Goal: Task Accomplishment & Management: Use online tool/utility

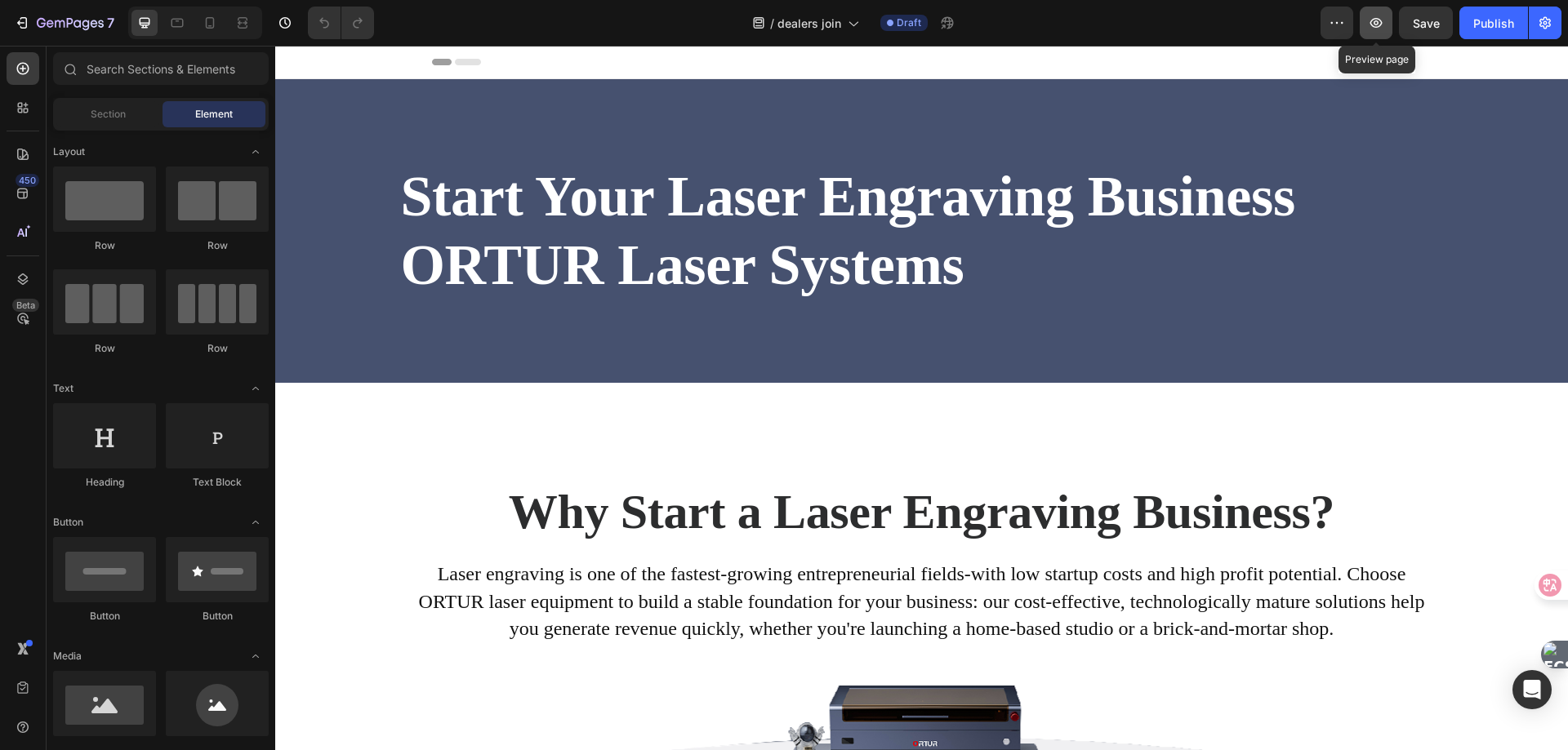
click at [1383, 23] on icon "button" at bounding box center [1375, 22] width 16 height 16
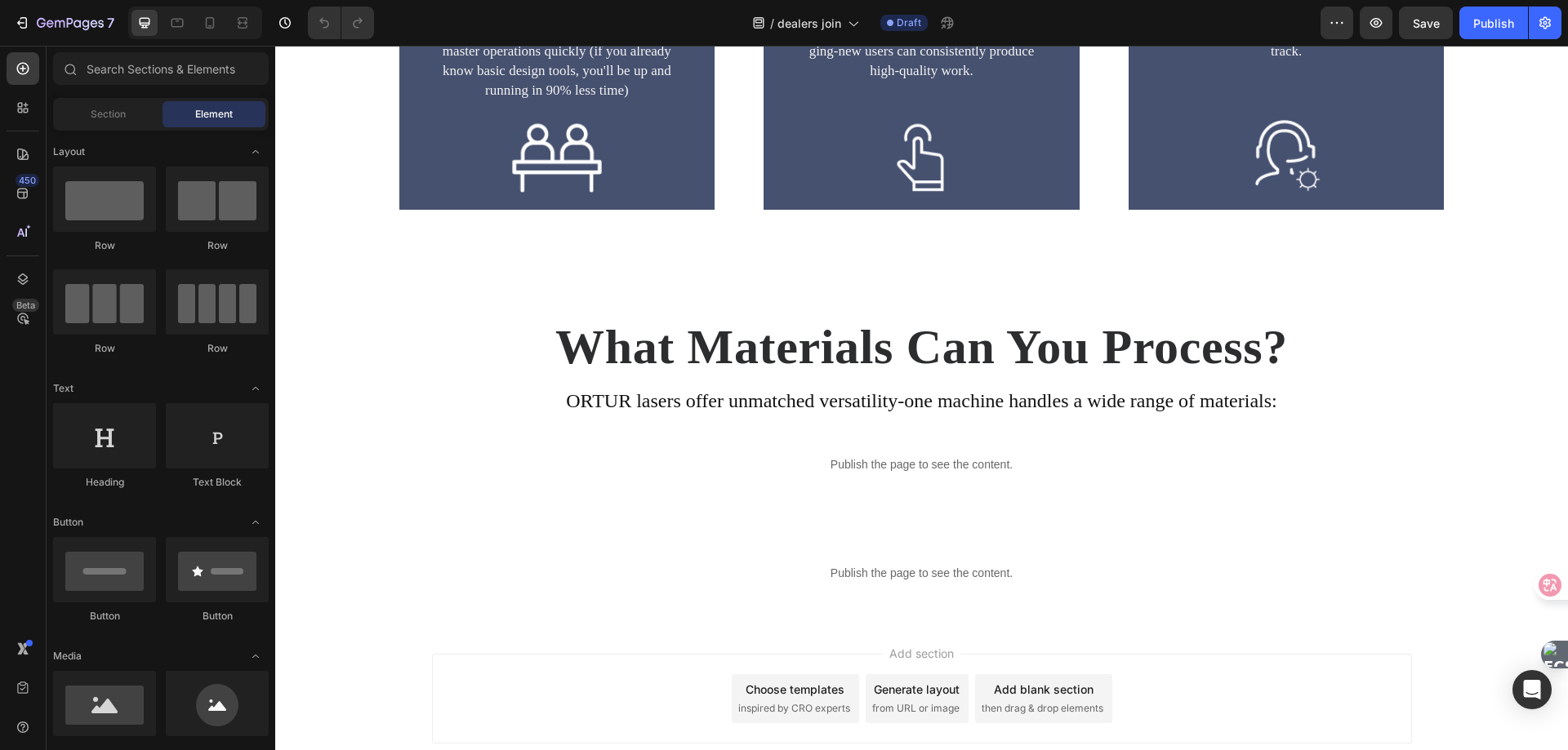
scroll to position [3209, 0]
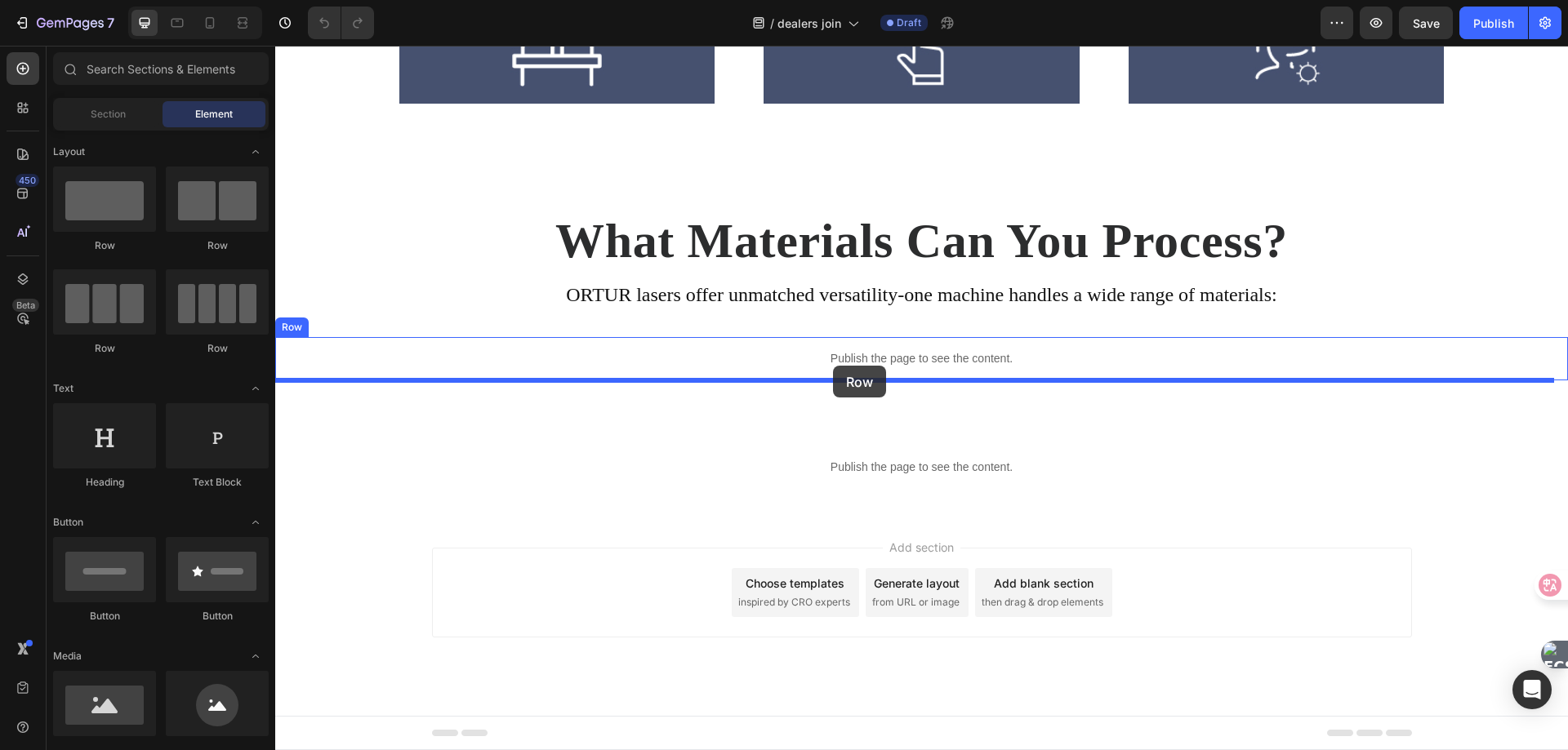
drag, startPoint x: 355, startPoint y: 252, endPoint x: 833, endPoint y: 366, distance: 491.4
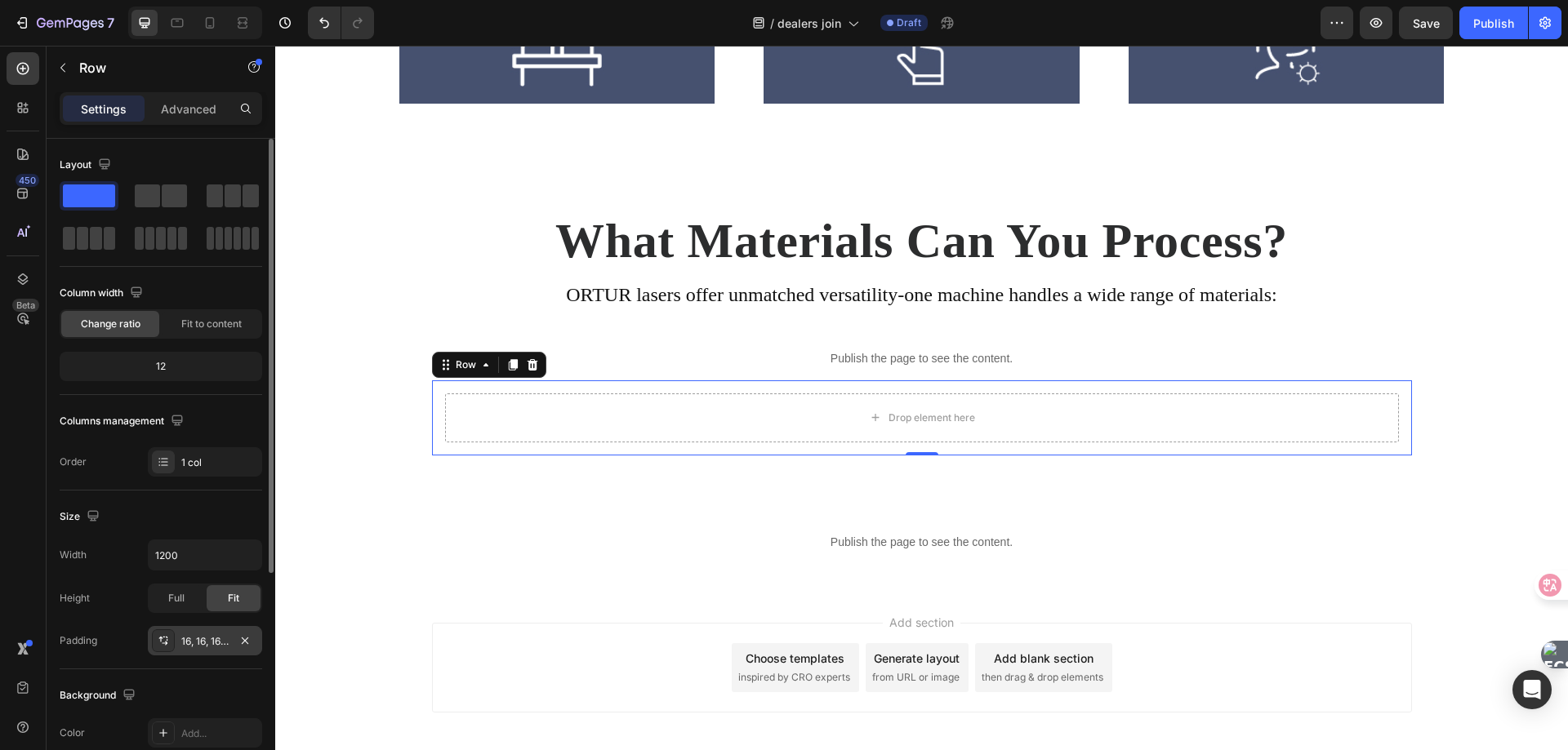
click at [213, 643] on div "16, 16, 16, 16" at bounding box center [204, 642] width 47 height 15
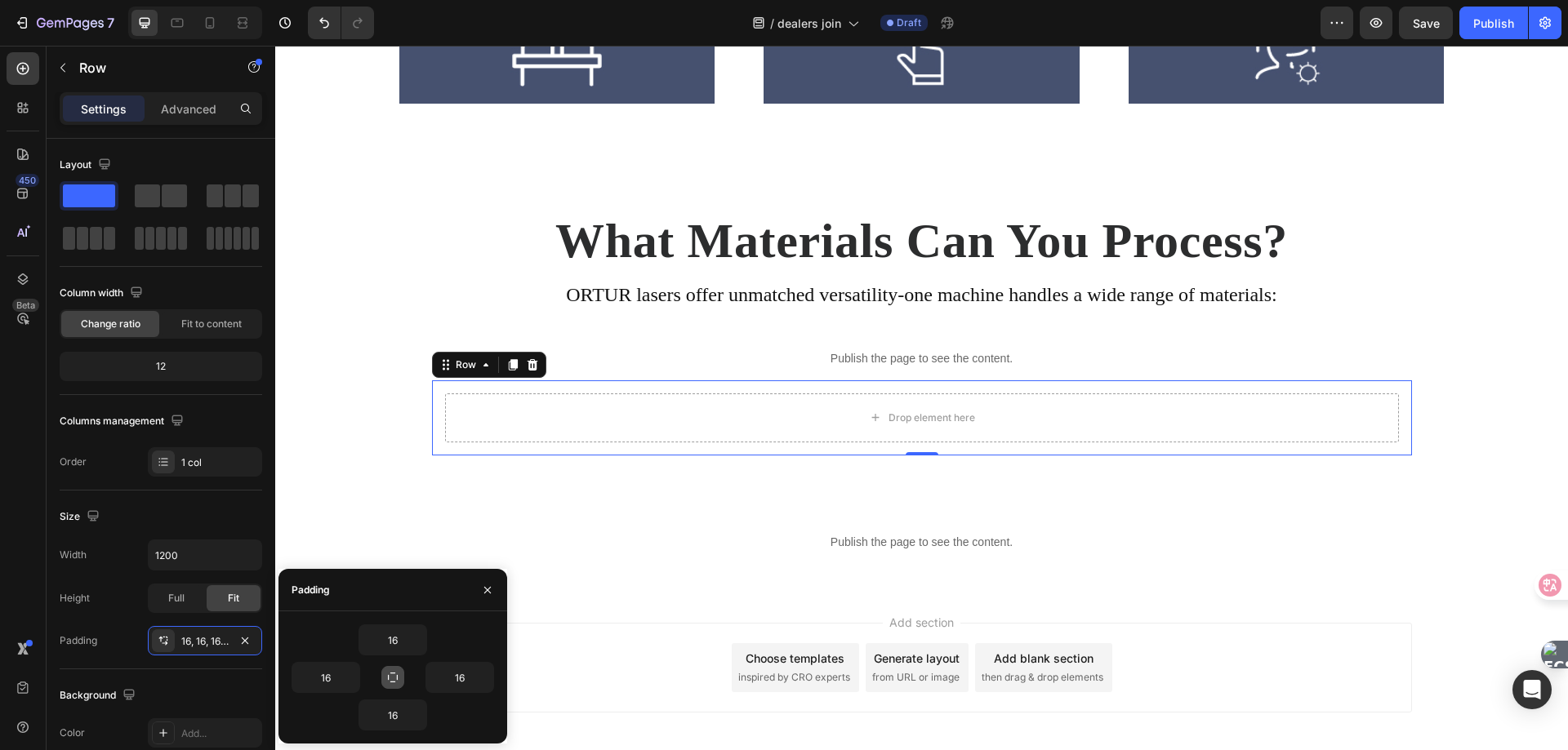
click at [397, 677] on icon "button" at bounding box center [393, 677] width 10 height 10
click at [400, 641] on input "16" at bounding box center [392, 640] width 67 height 29
type input "0"
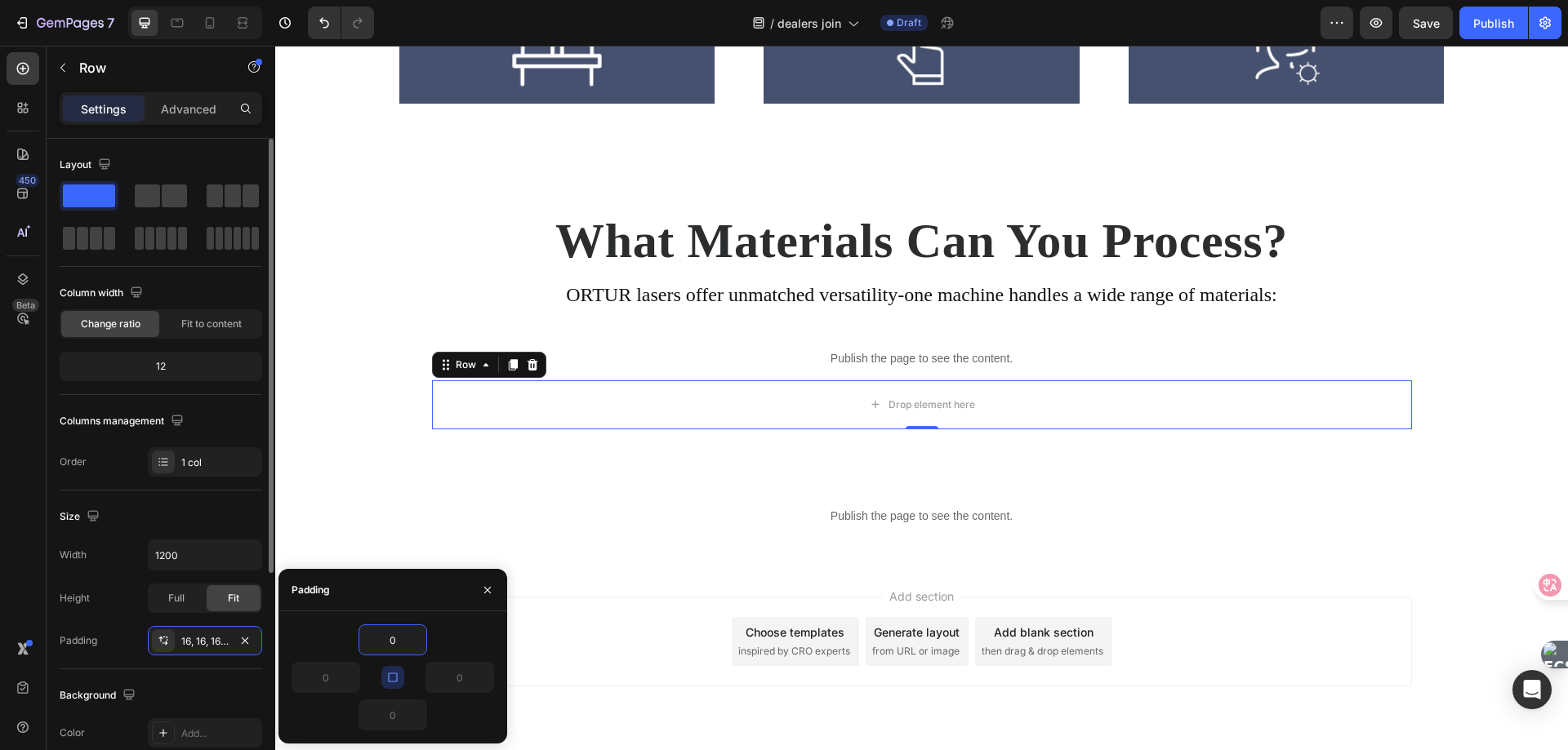
drag, startPoint x: 97, startPoint y: 587, endPoint x: 106, endPoint y: 584, distance: 9.5
click at [97, 587] on div "Height Full Fit" at bounding box center [161, 598] width 202 height 29
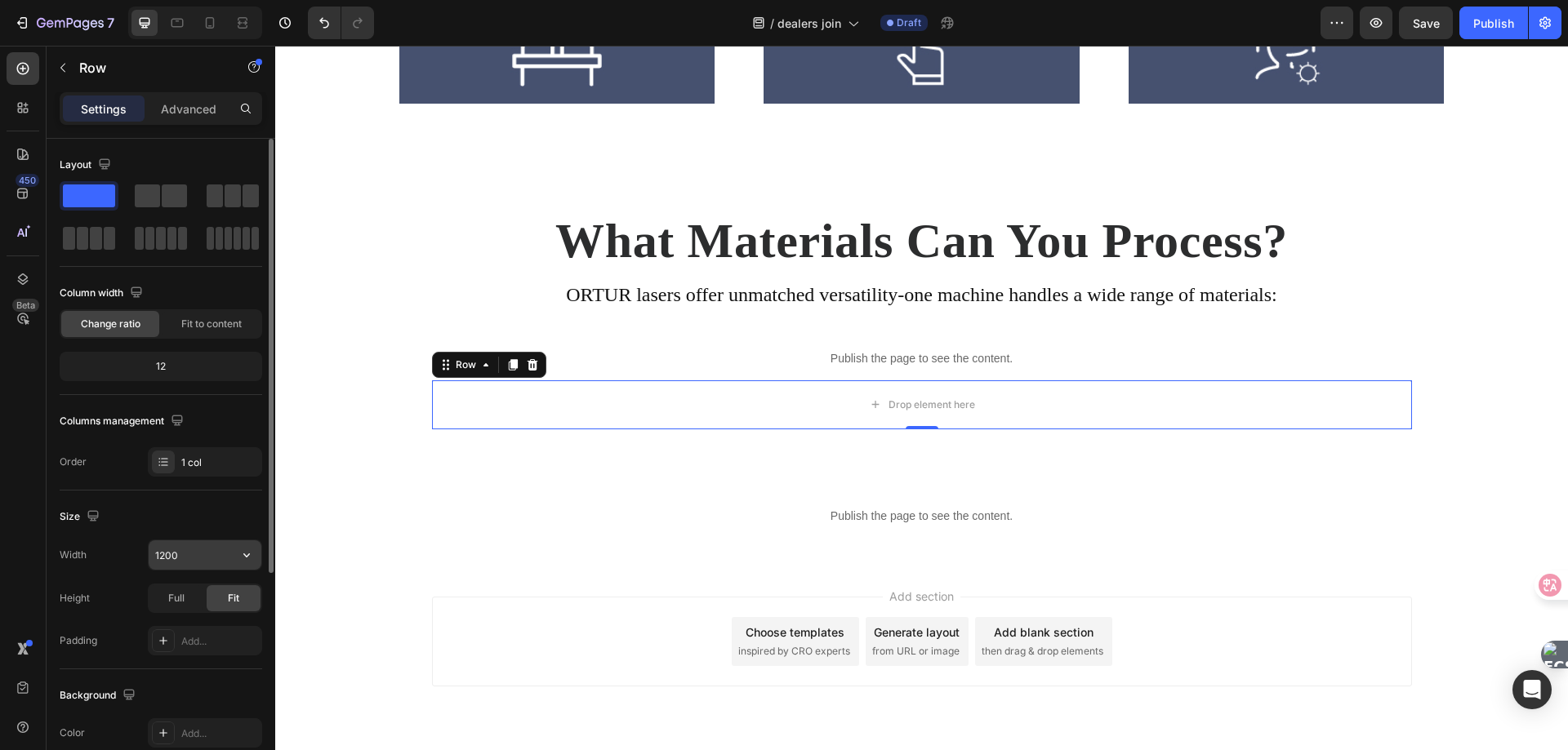
drag, startPoint x: 167, startPoint y: 557, endPoint x: 226, endPoint y: 552, distance: 59.2
click at [167, 557] on input "1200" at bounding box center [205, 555] width 112 height 29
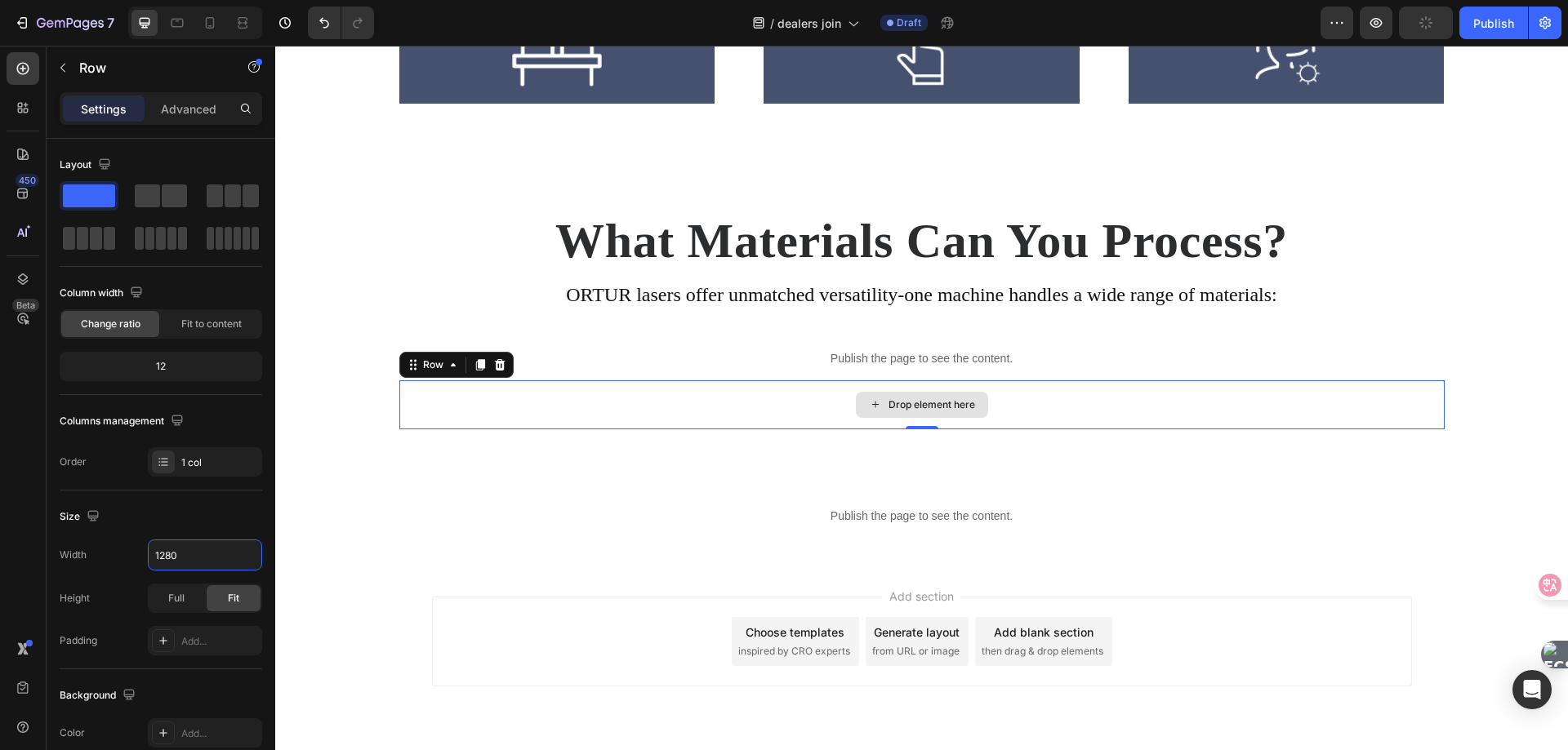
type input "1280"
click at [825, 412] on div "Drop element here" at bounding box center [922, 405] width 1045 height 49
click at [64, 75] on button "button" at bounding box center [62, 68] width 26 height 26
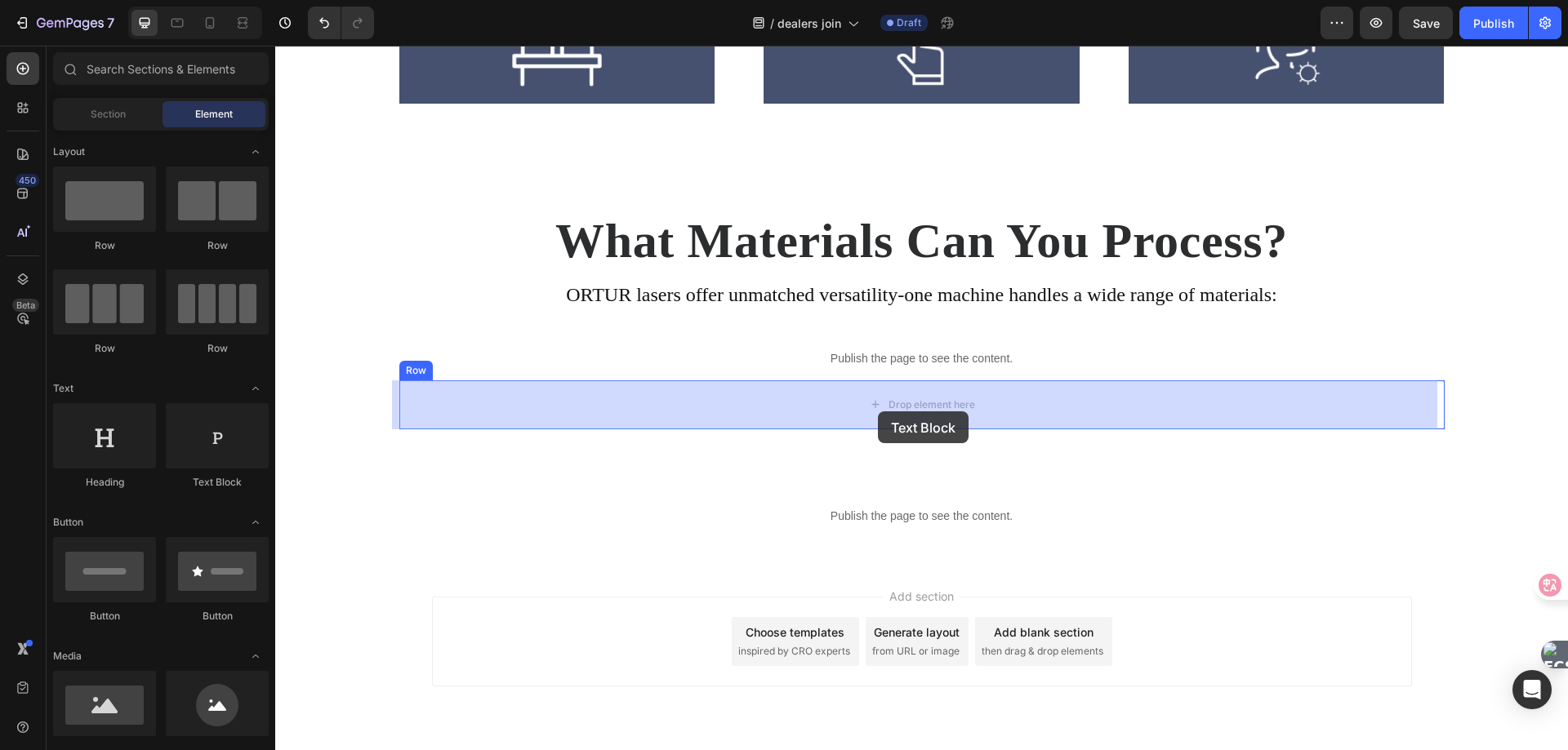
drag, startPoint x: 496, startPoint y: 507, endPoint x: 878, endPoint y: 411, distance: 393.9
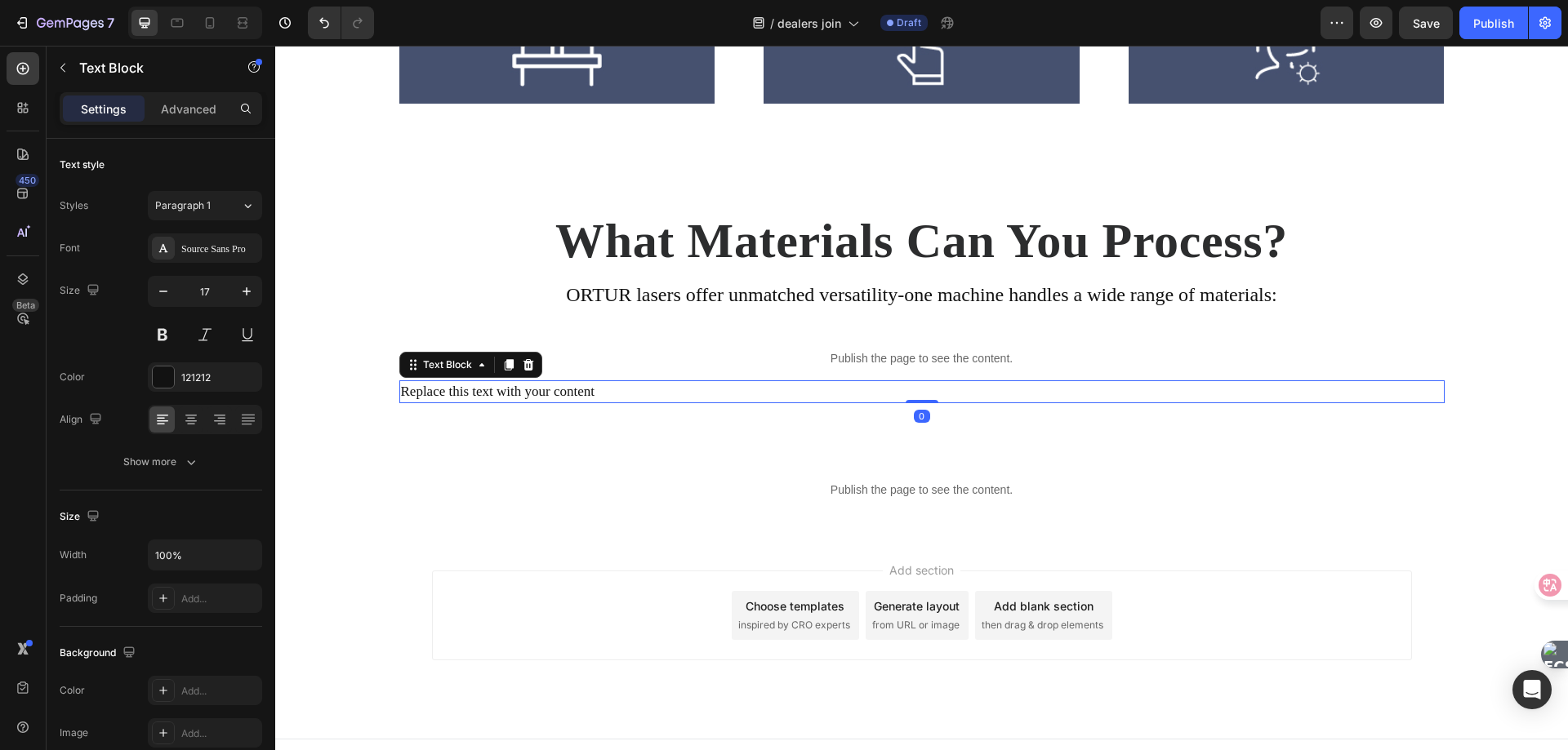
click at [642, 389] on div "Replace this text with your content" at bounding box center [922, 392] width 1045 height 23
click at [642, 389] on p "Replace this text with your content" at bounding box center [921, 392] width 1042 height 19
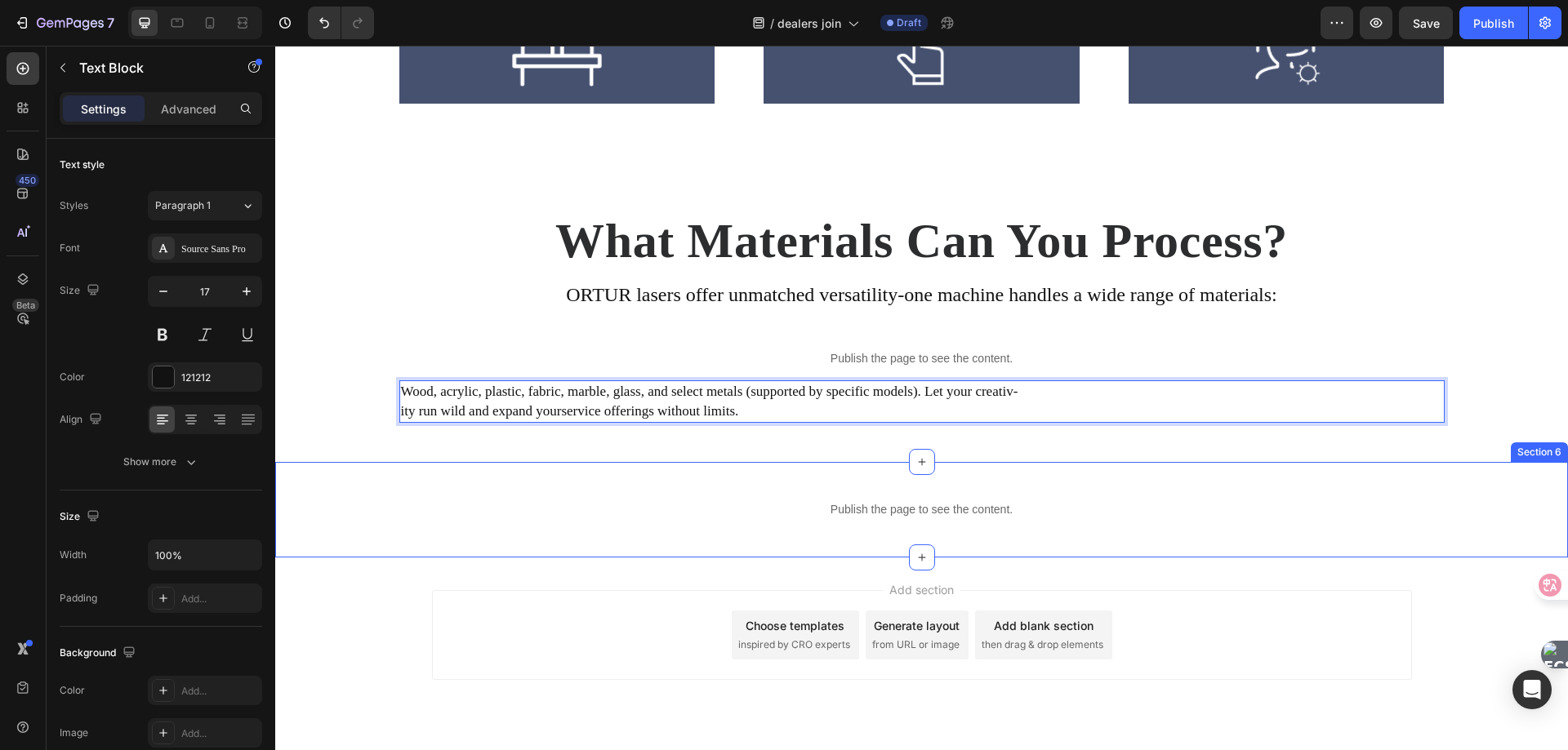
drag, startPoint x: 839, startPoint y: 469, endPoint x: 839, endPoint y: 460, distance: 9.0
click at [839, 469] on div "Publish the page to see the content. Custom Code Row Section 6" at bounding box center [921, 510] width 1293 height 96
click at [855, 403] on p "Wood, acrylic, plastic, fabric, marble, glass, and select metals (supported by …" at bounding box center [921, 402] width 1042 height 40
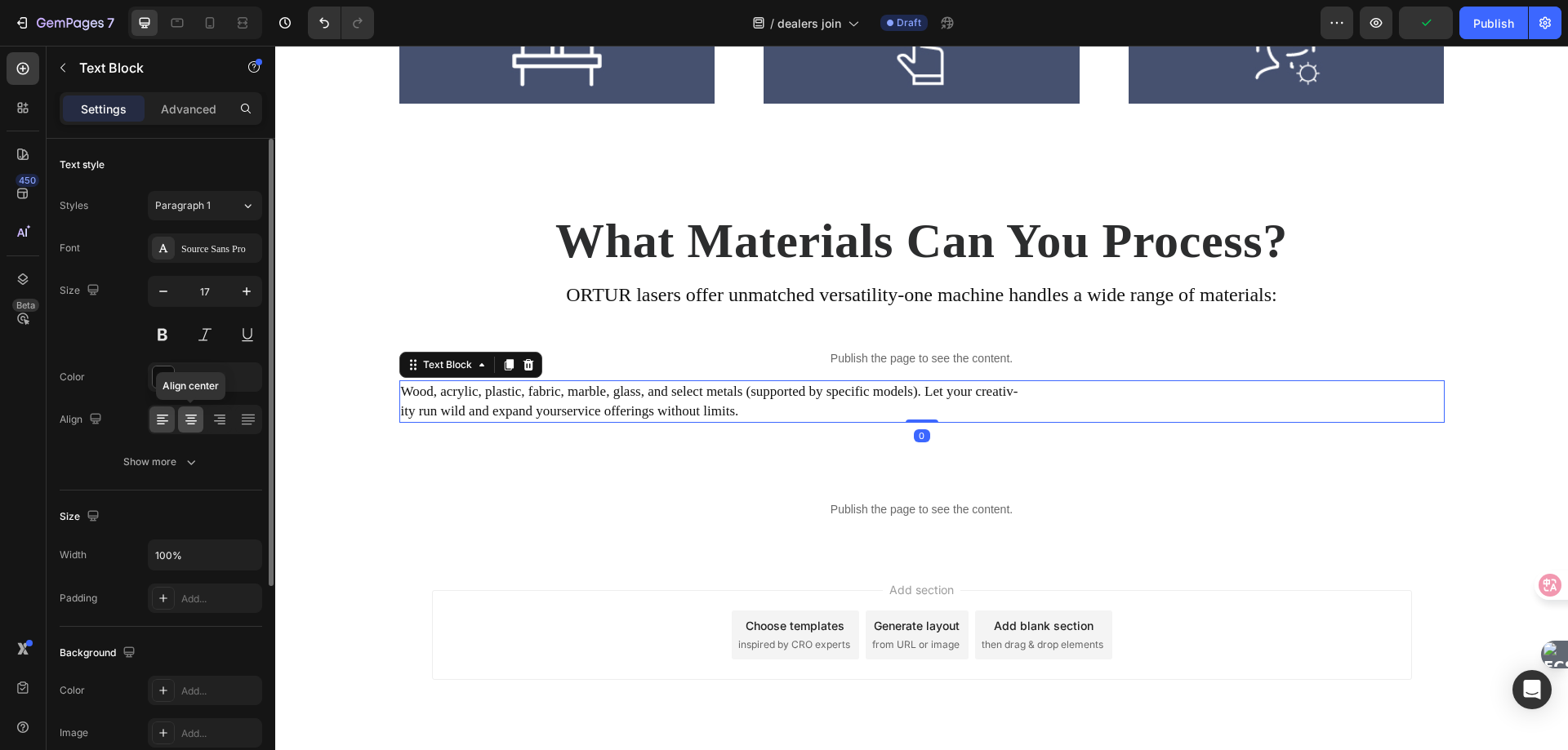
click at [186, 421] on icon at bounding box center [192, 422] width 12 height 2
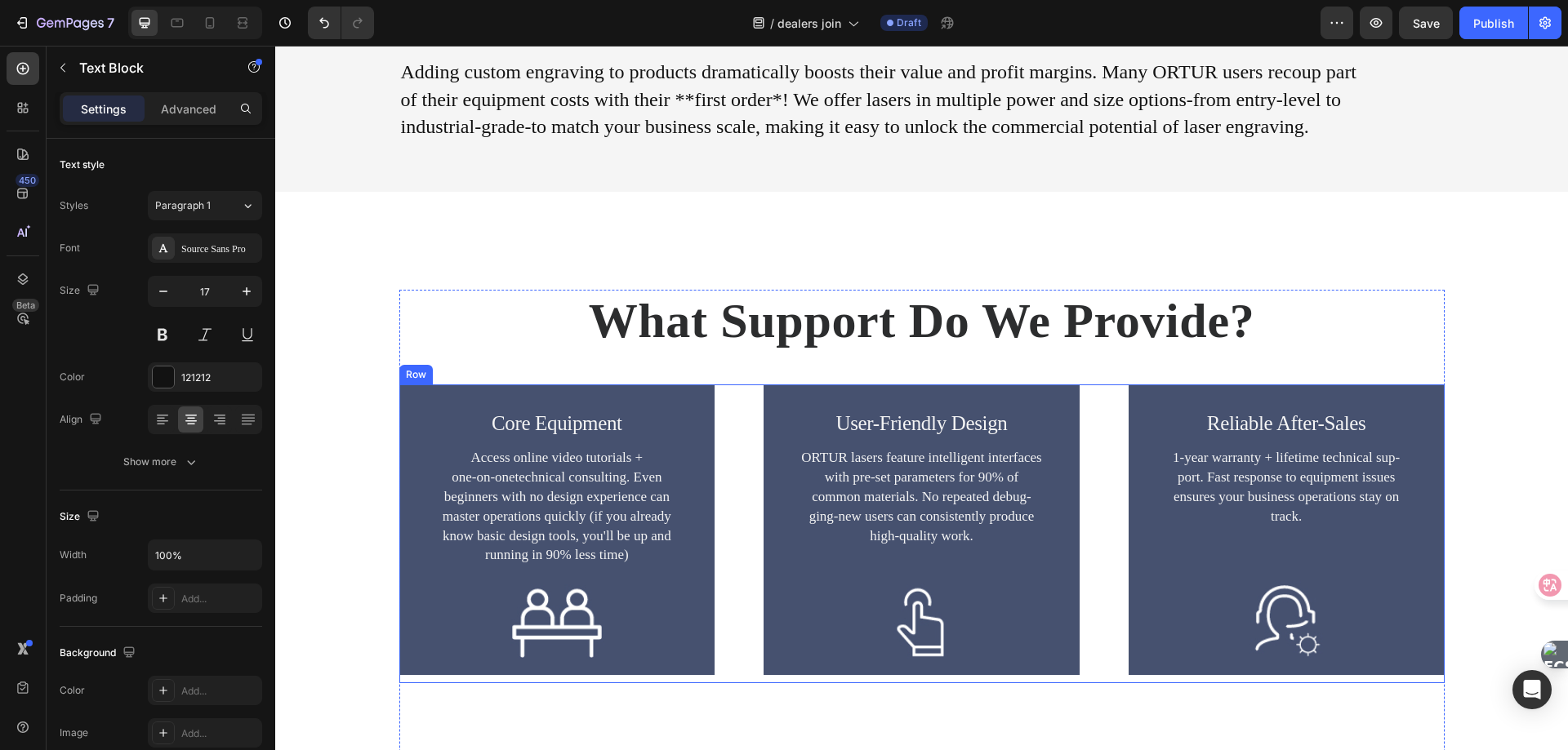
scroll to position [2475, 0]
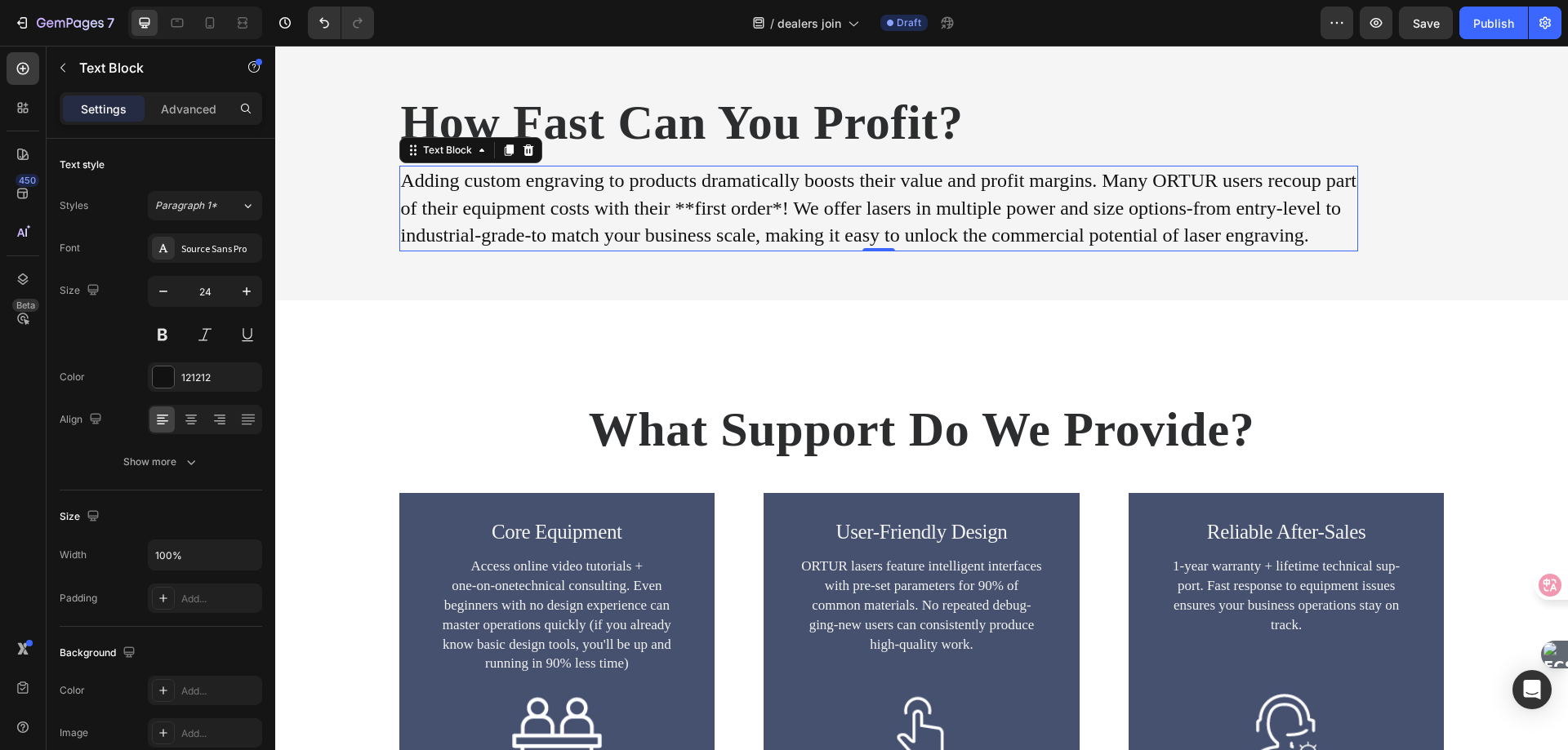
click at [591, 195] on p "Adding custom engraving to products dramatically boosts their value and profit …" at bounding box center [879, 181] width 956 height 28
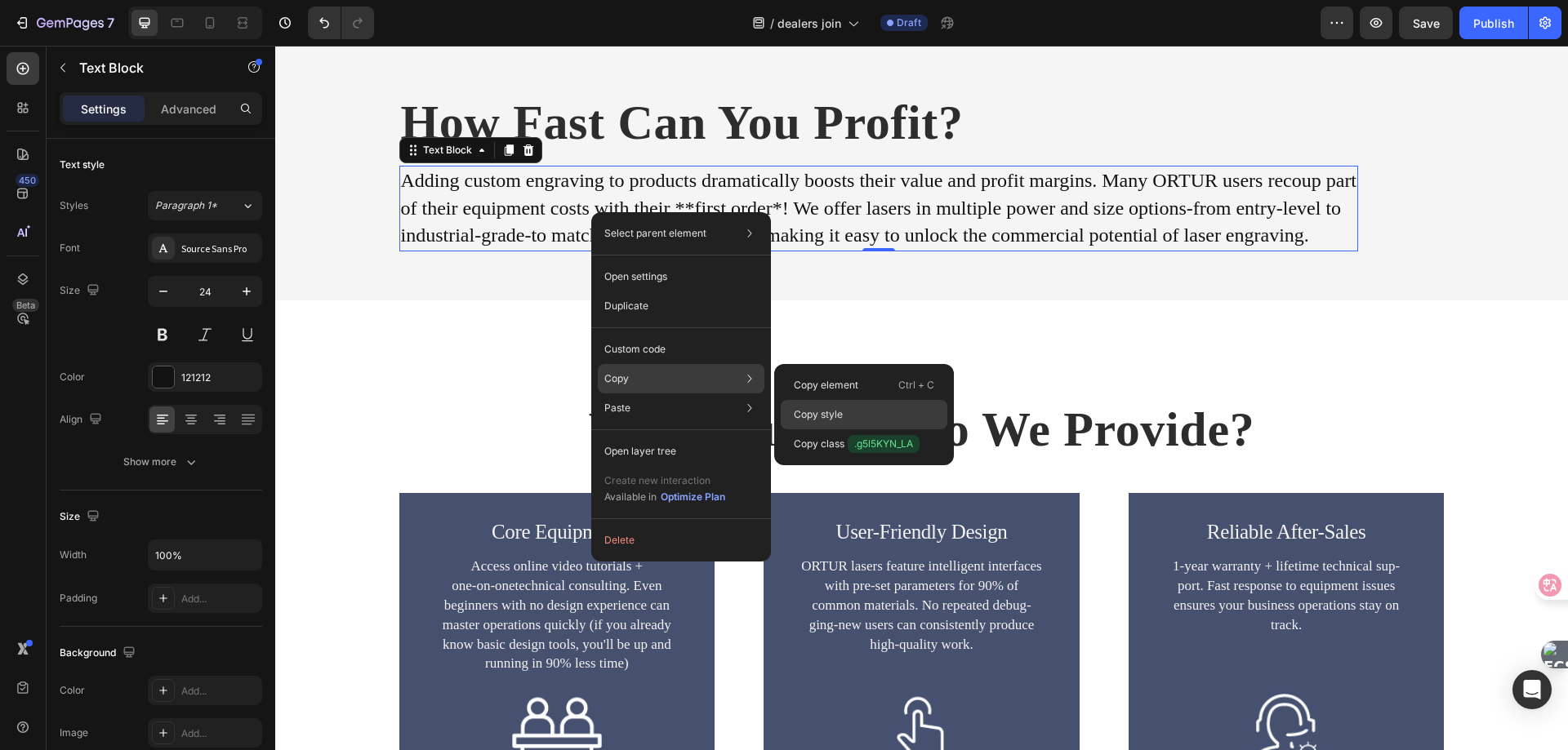
click at [830, 415] on p "Copy style" at bounding box center [818, 414] width 49 height 15
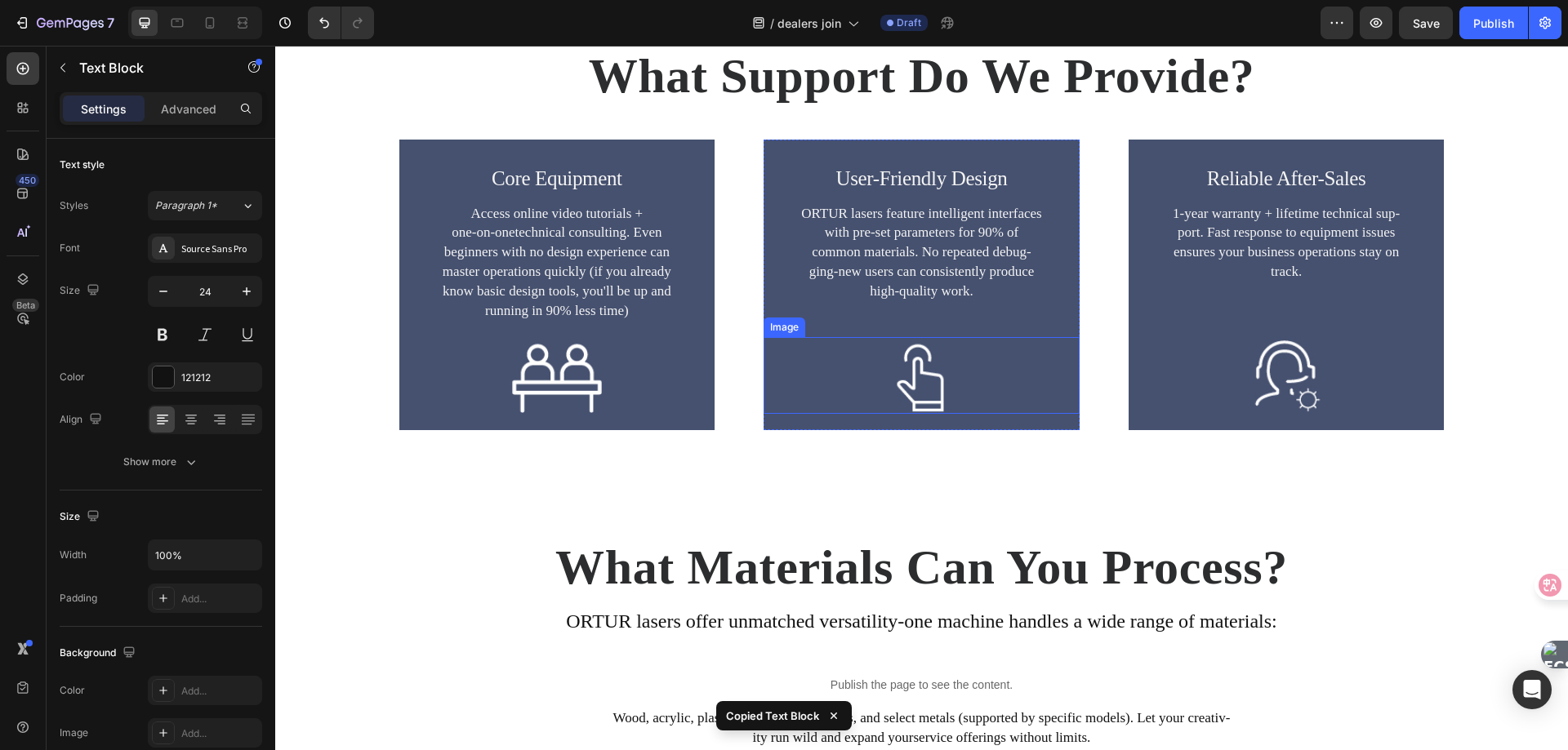
scroll to position [3252, 0]
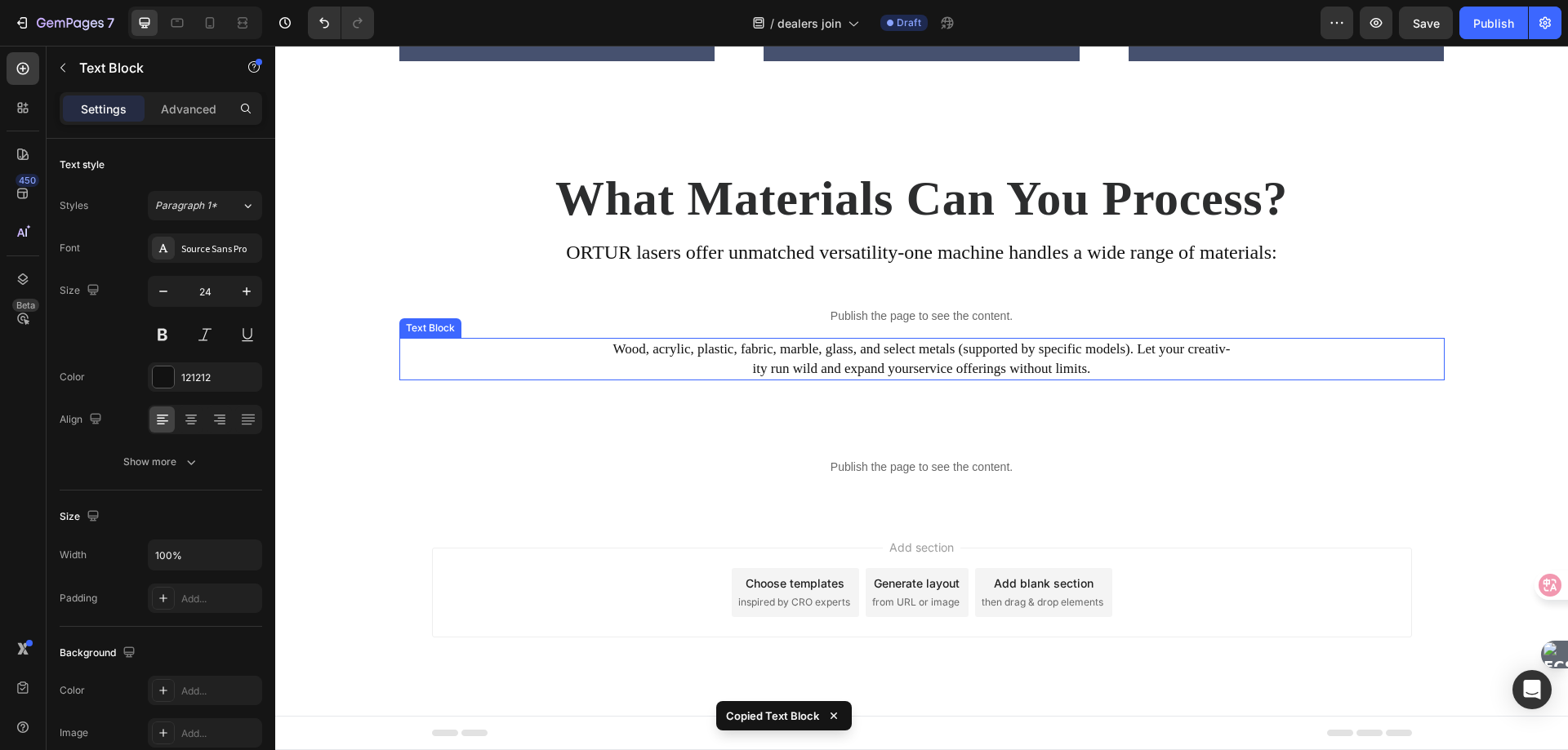
click at [832, 350] on p "Wood, acrylic, plastic, fabric, marble, glass, and select metals (supported by …" at bounding box center [921, 359] width 1042 height 40
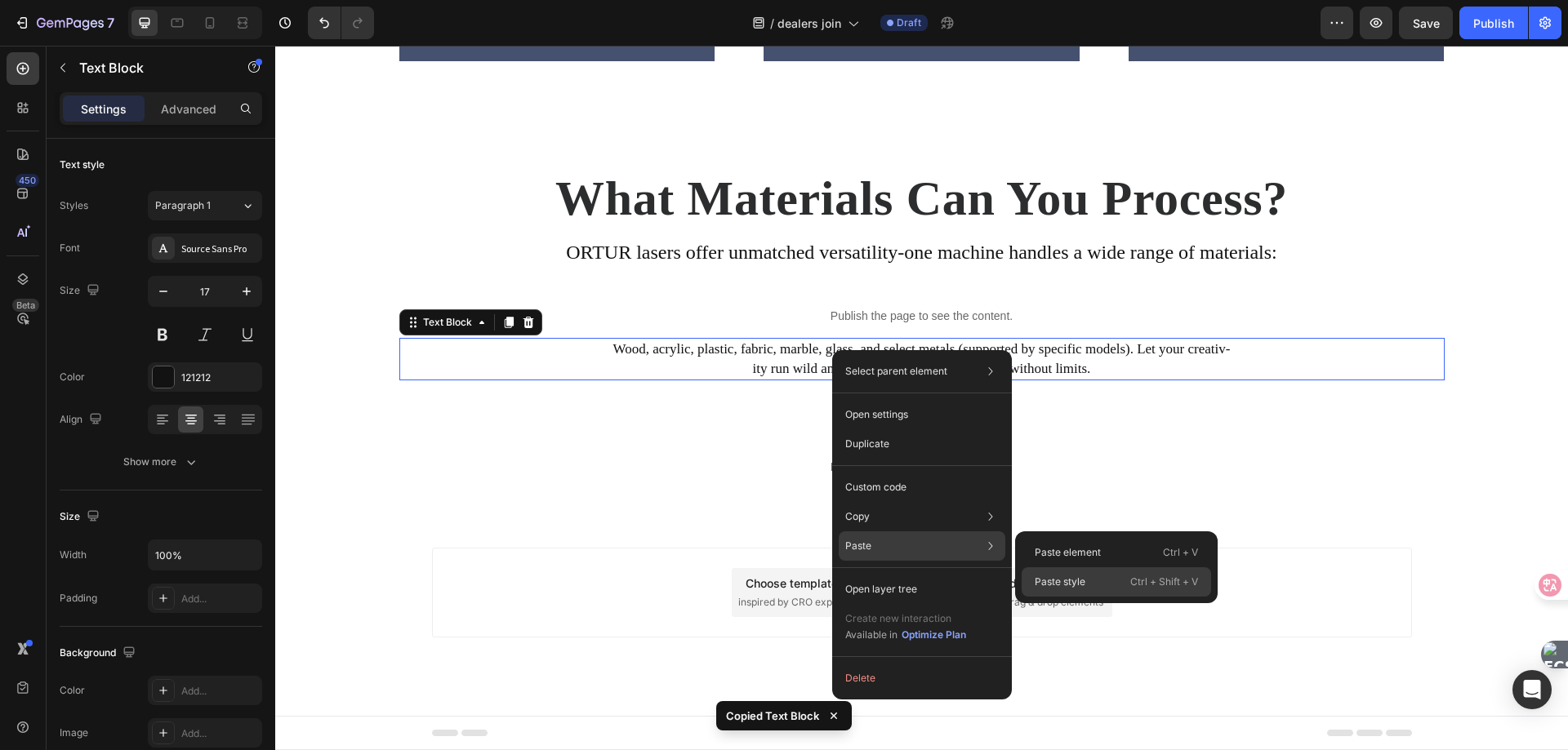
click at [1085, 577] on p "Paste style" at bounding box center [1060, 582] width 50 height 15
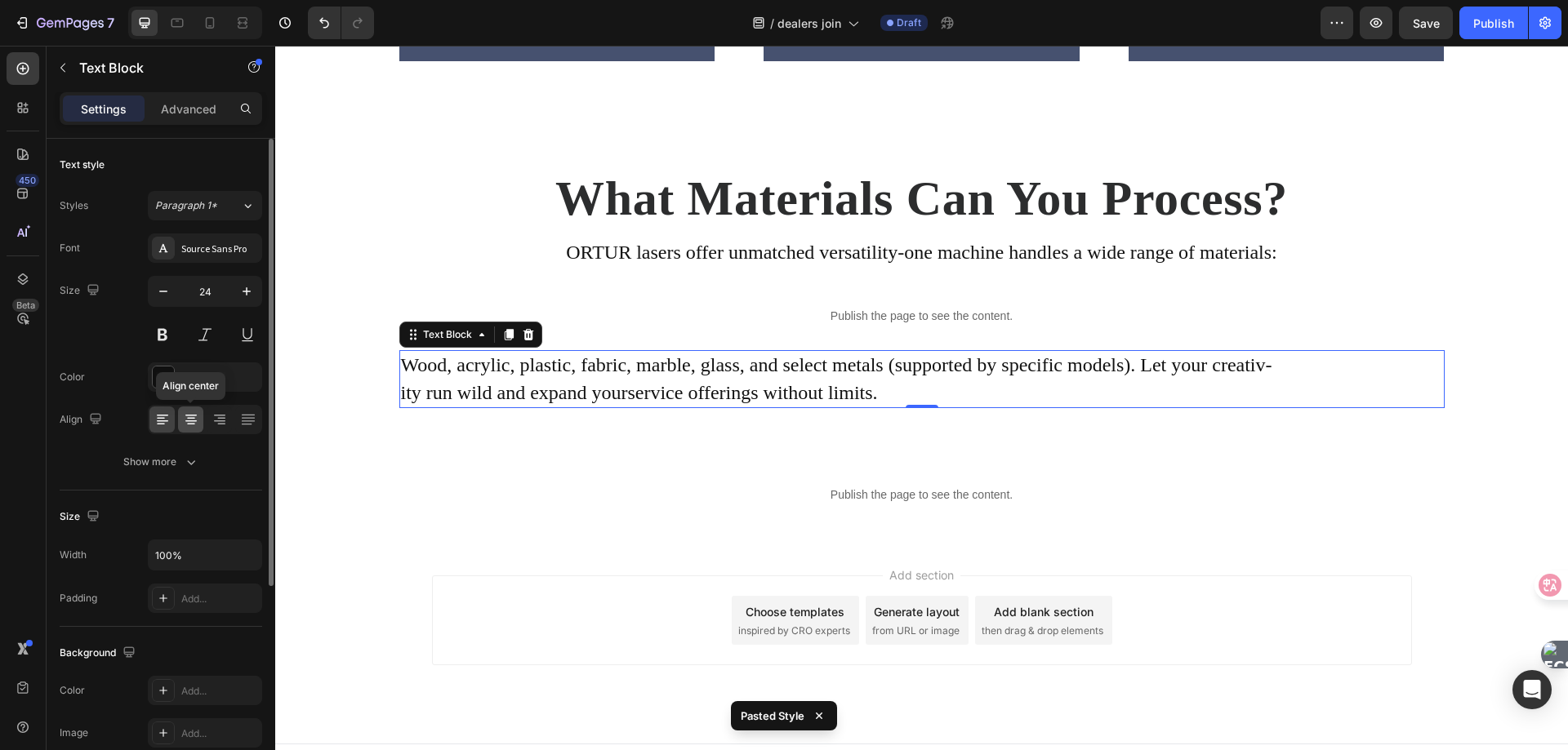
click at [193, 420] on icon at bounding box center [191, 419] width 16 height 16
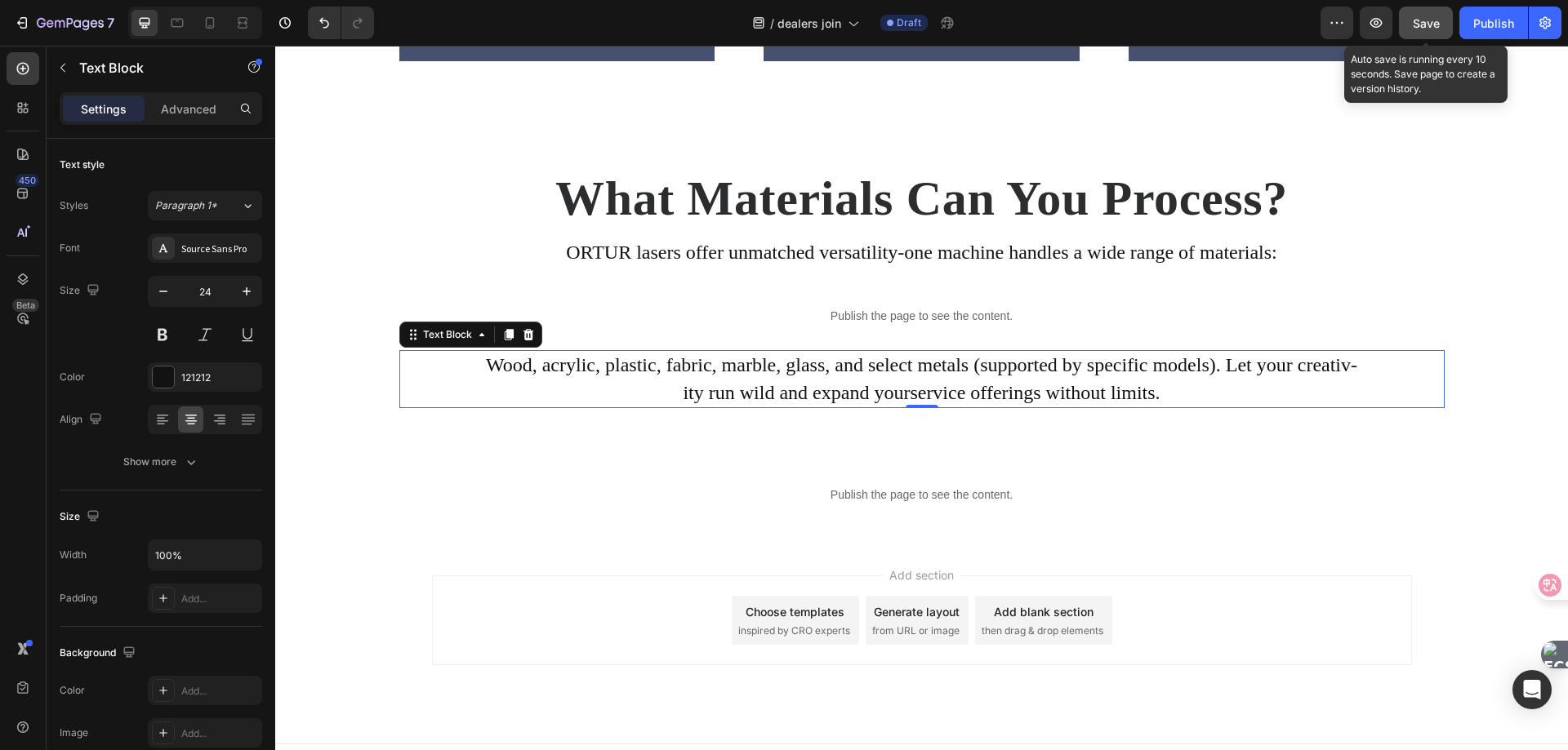
click at [1434, 23] on span "Save" at bounding box center [1427, 23] width 27 height 14
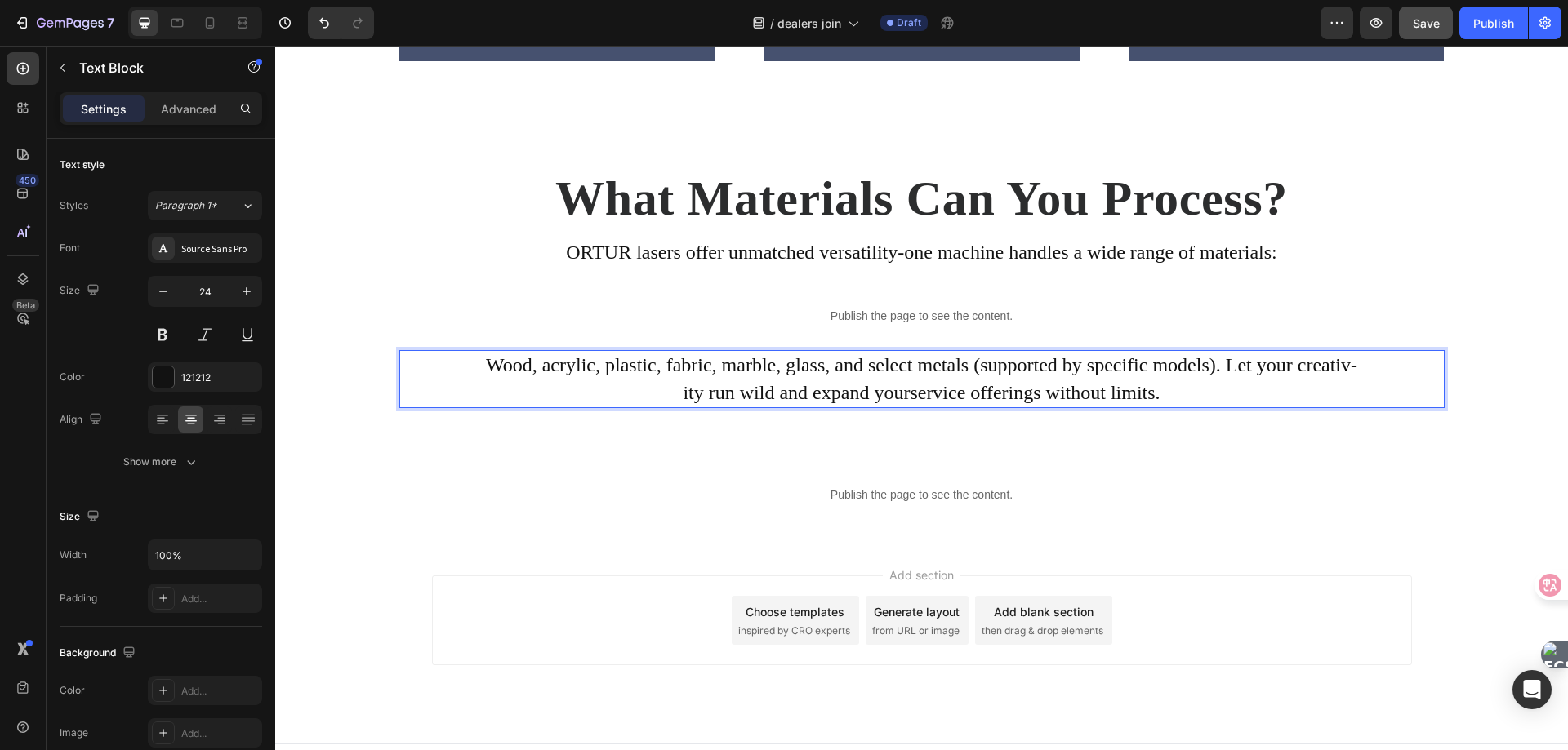
click at [758, 378] on p "Wood, acrylic, plastic, fabric, marble, glass, and select metals (supported by …" at bounding box center [921, 379] width 1042 height 55
click at [156, 290] on icon "button" at bounding box center [163, 291] width 16 height 16
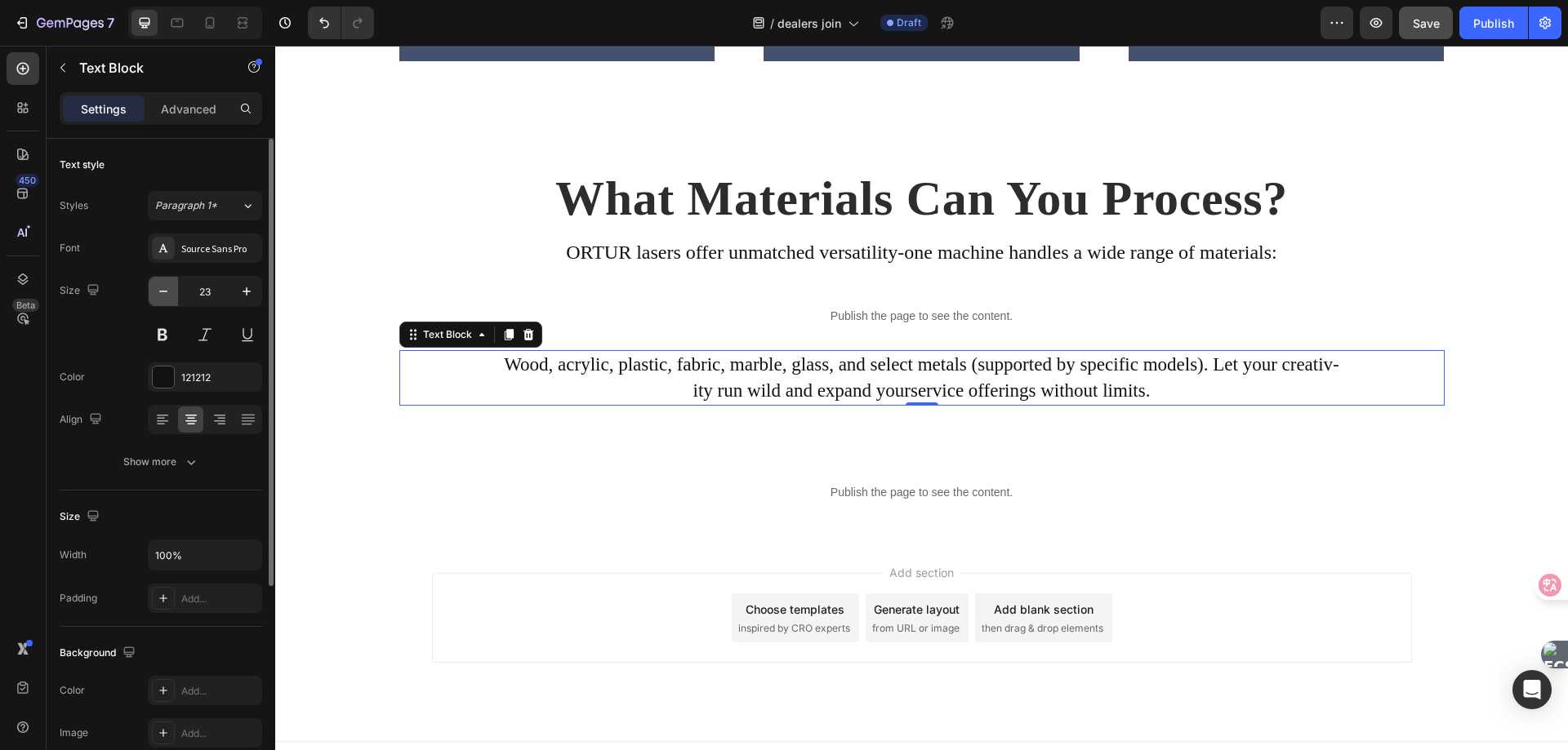
click at [156, 290] on icon "button" at bounding box center [163, 291] width 16 height 16
type input "20"
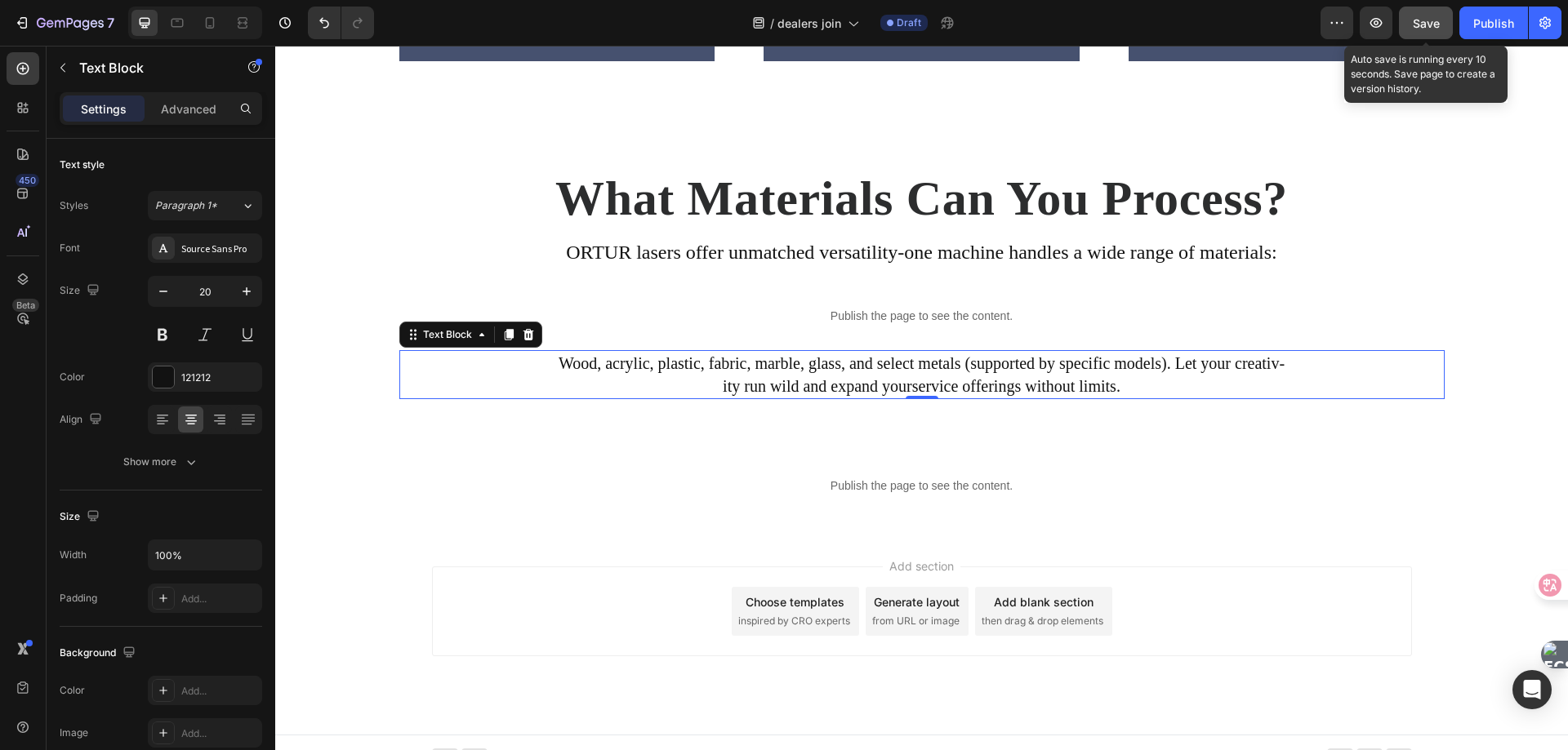
drag, startPoint x: 1439, startPoint y: 24, endPoint x: 1032, endPoint y: 104, distance: 414.8
click at [1439, 24] on span "Save" at bounding box center [1427, 23] width 27 height 14
click at [195, 108] on p "Advanced" at bounding box center [188, 109] width 55 height 17
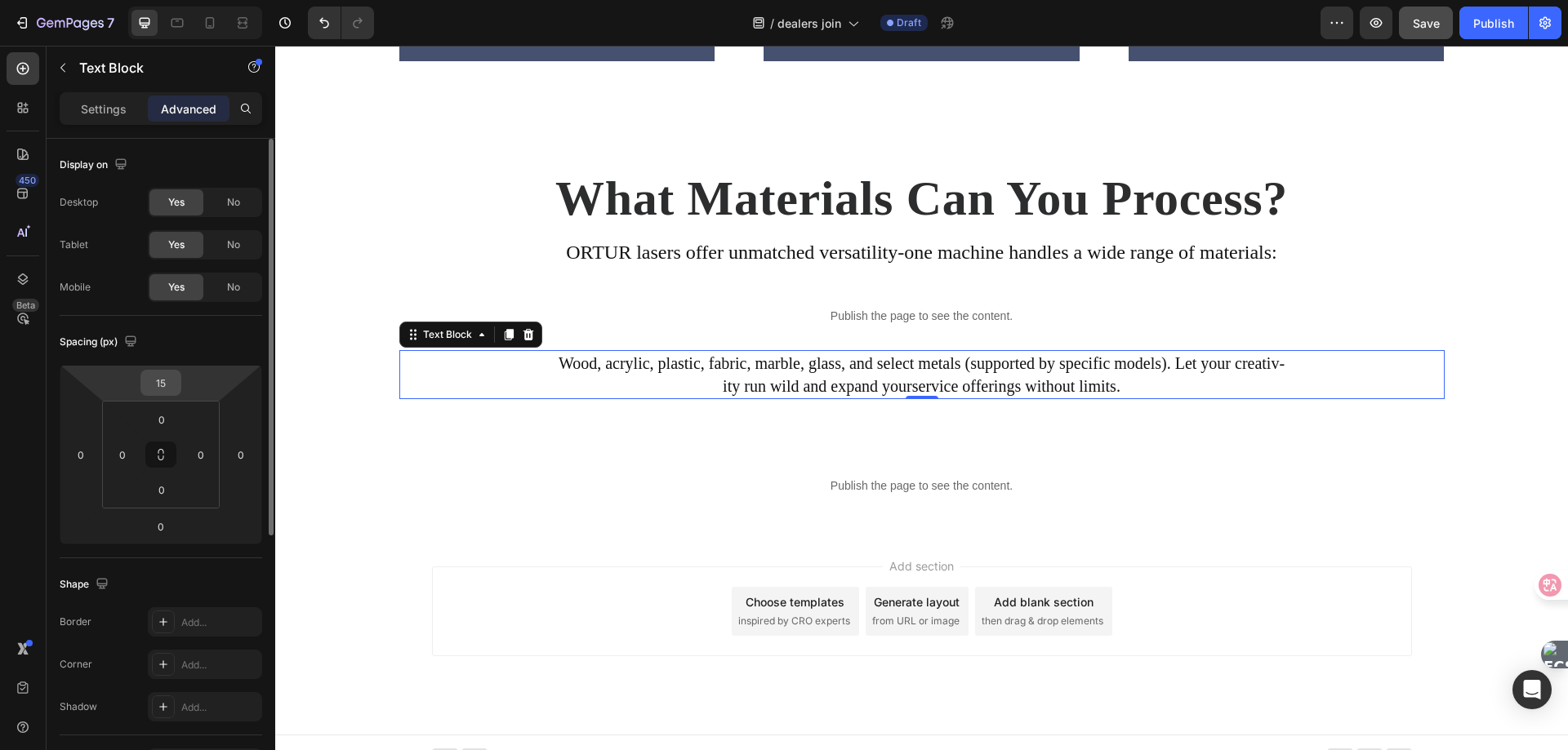
click at [158, 384] on input "15" at bounding box center [161, 382] width 33 height 24
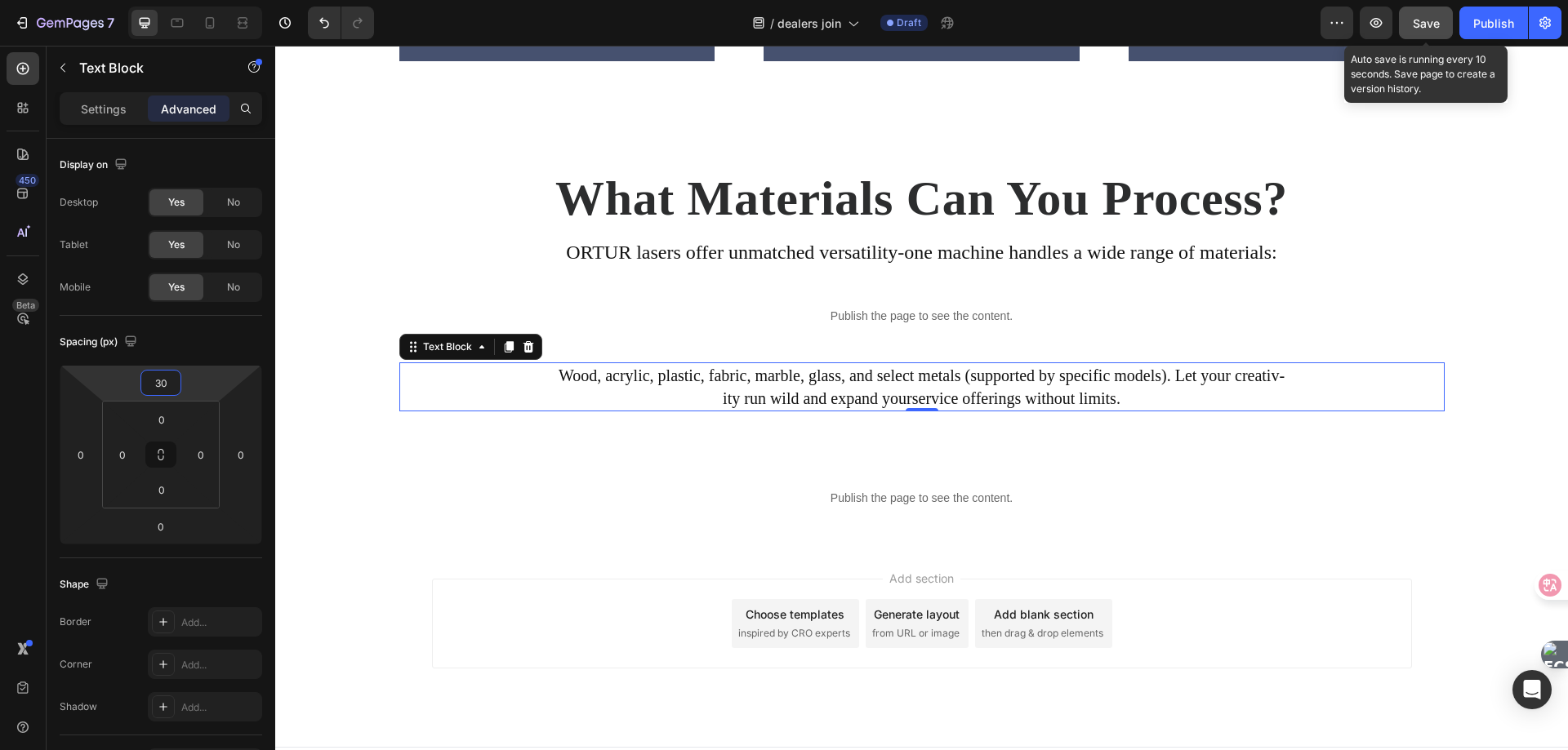
type input "30"
click at [1403, 12] on button "Save" at bounding box center [1426, 23] width 54 height 33
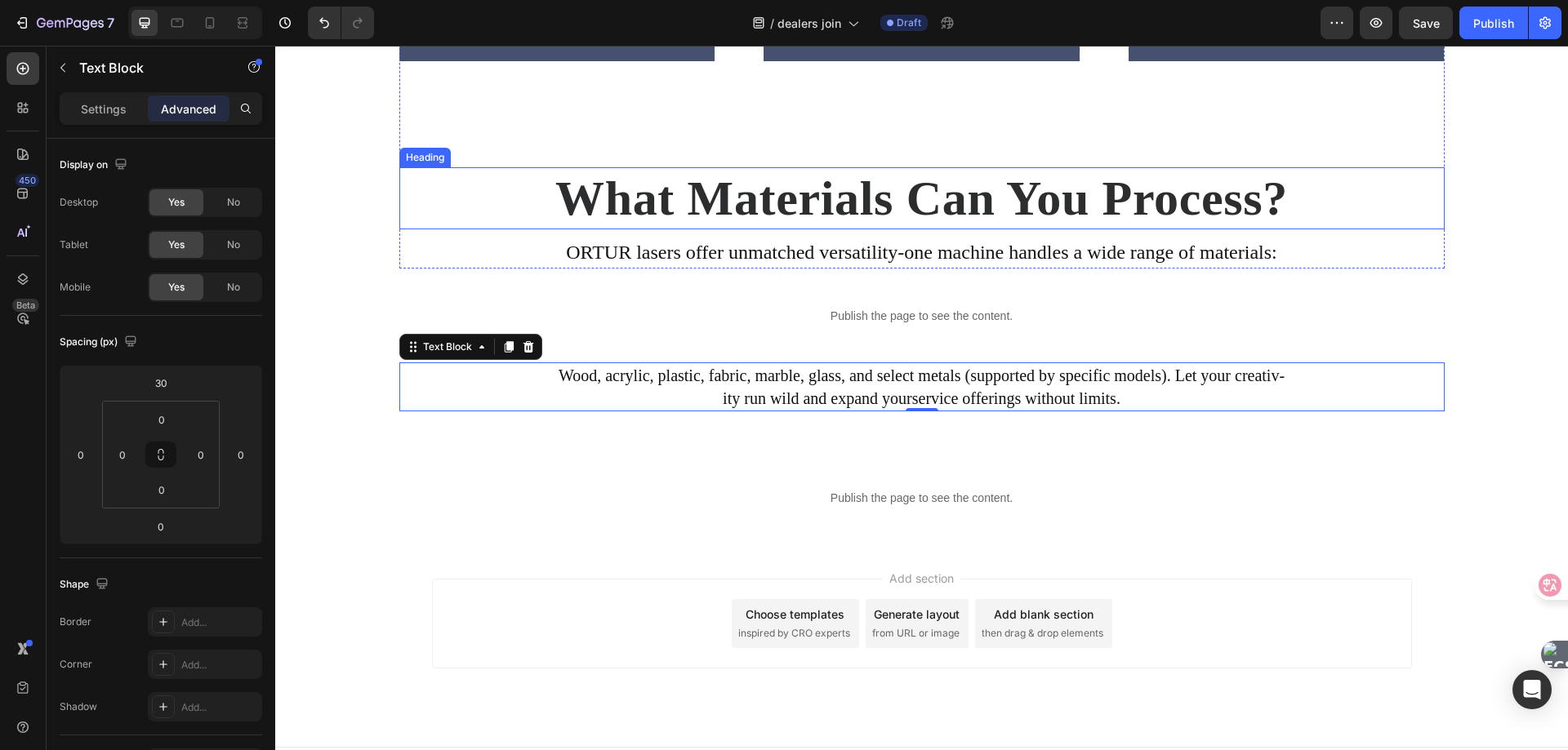
click at [598, 194] on h2 "What Materials Can You Process?" at bounding box center [922, 198] width 1045 height 62
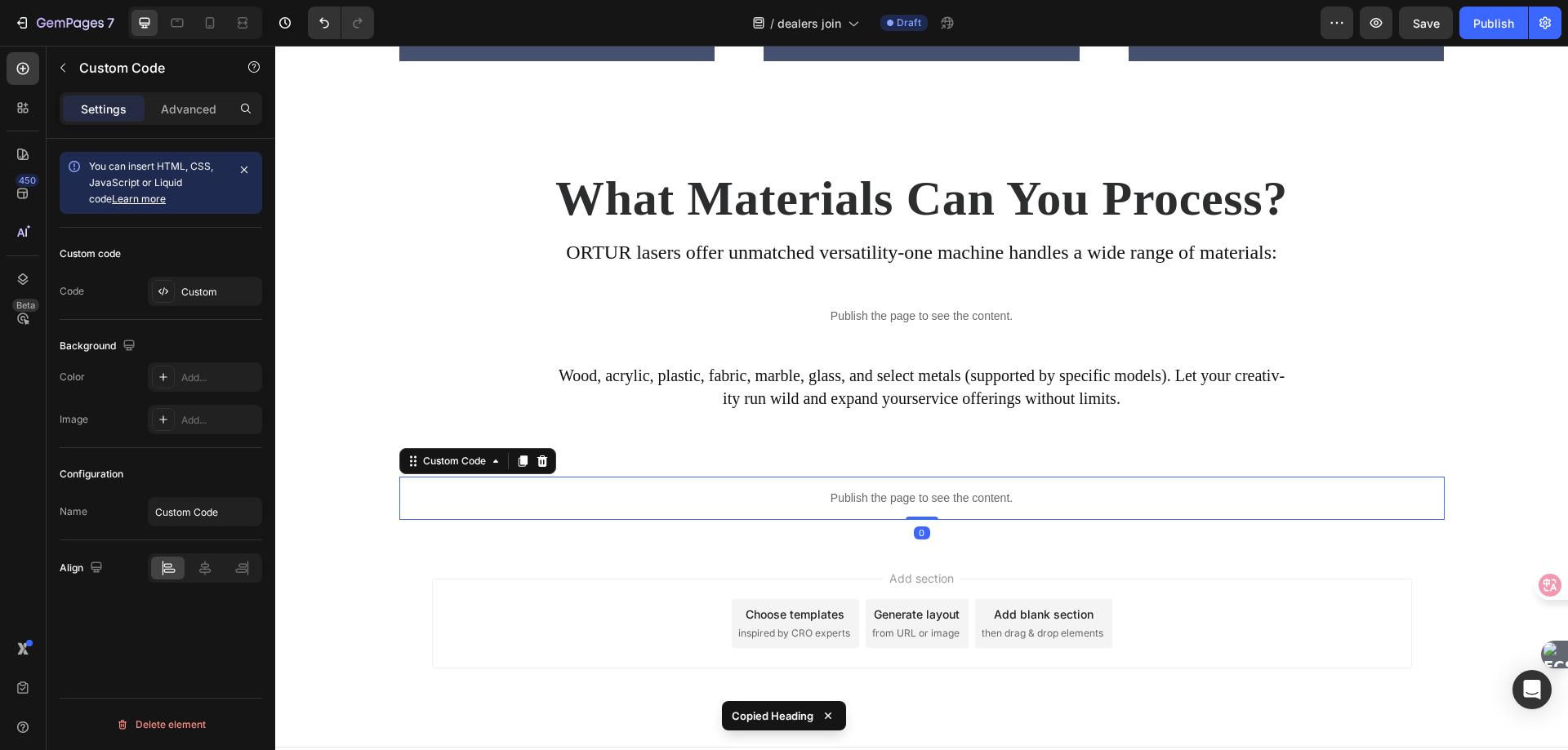
click at [655, 502] on p "Publish the page to see the content." at bounding box center [922, 498] width 1045 height 17
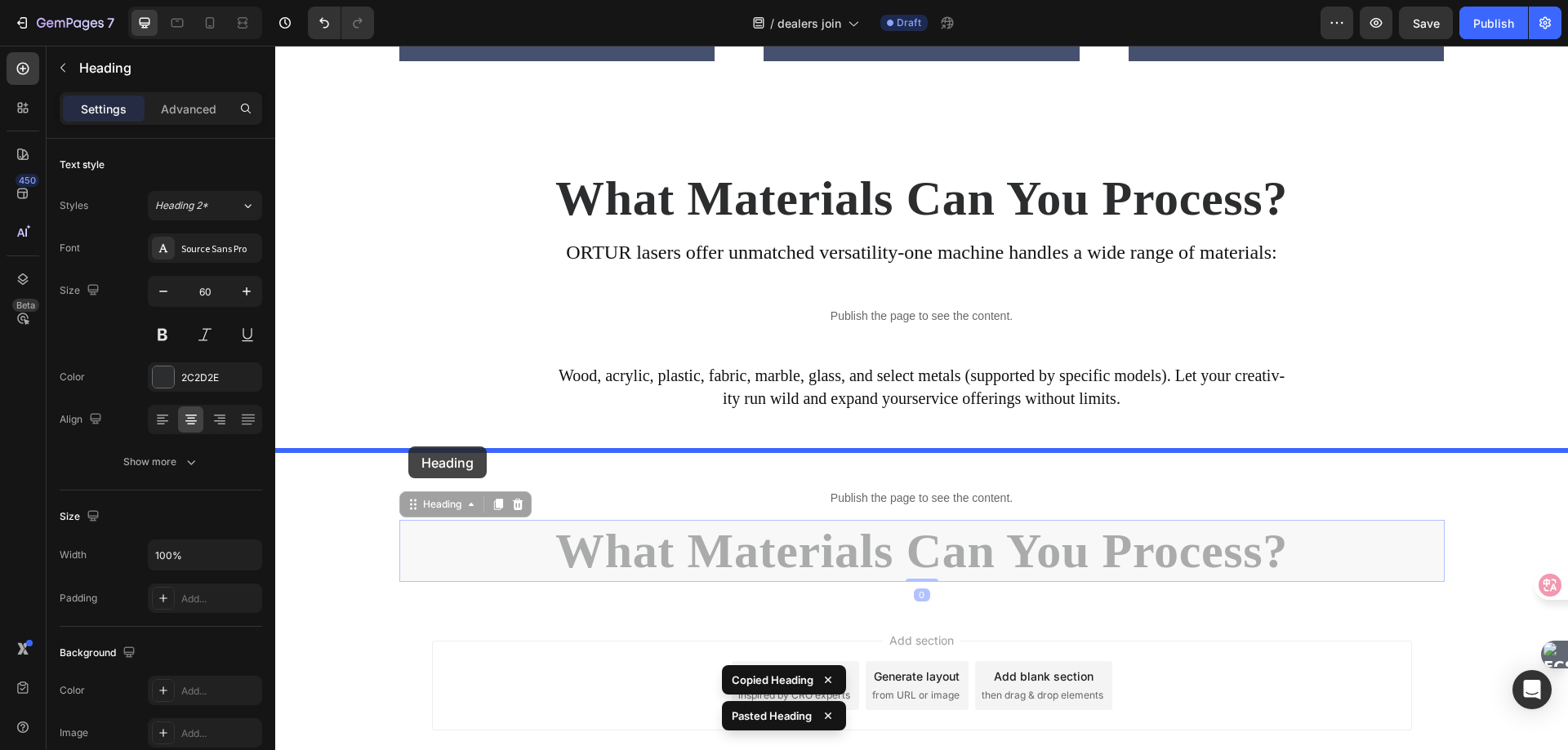
drag, startPoint x: 402, startPoint y: 511, endPoint x: 408, endPoint y: 447, distance: 64.3
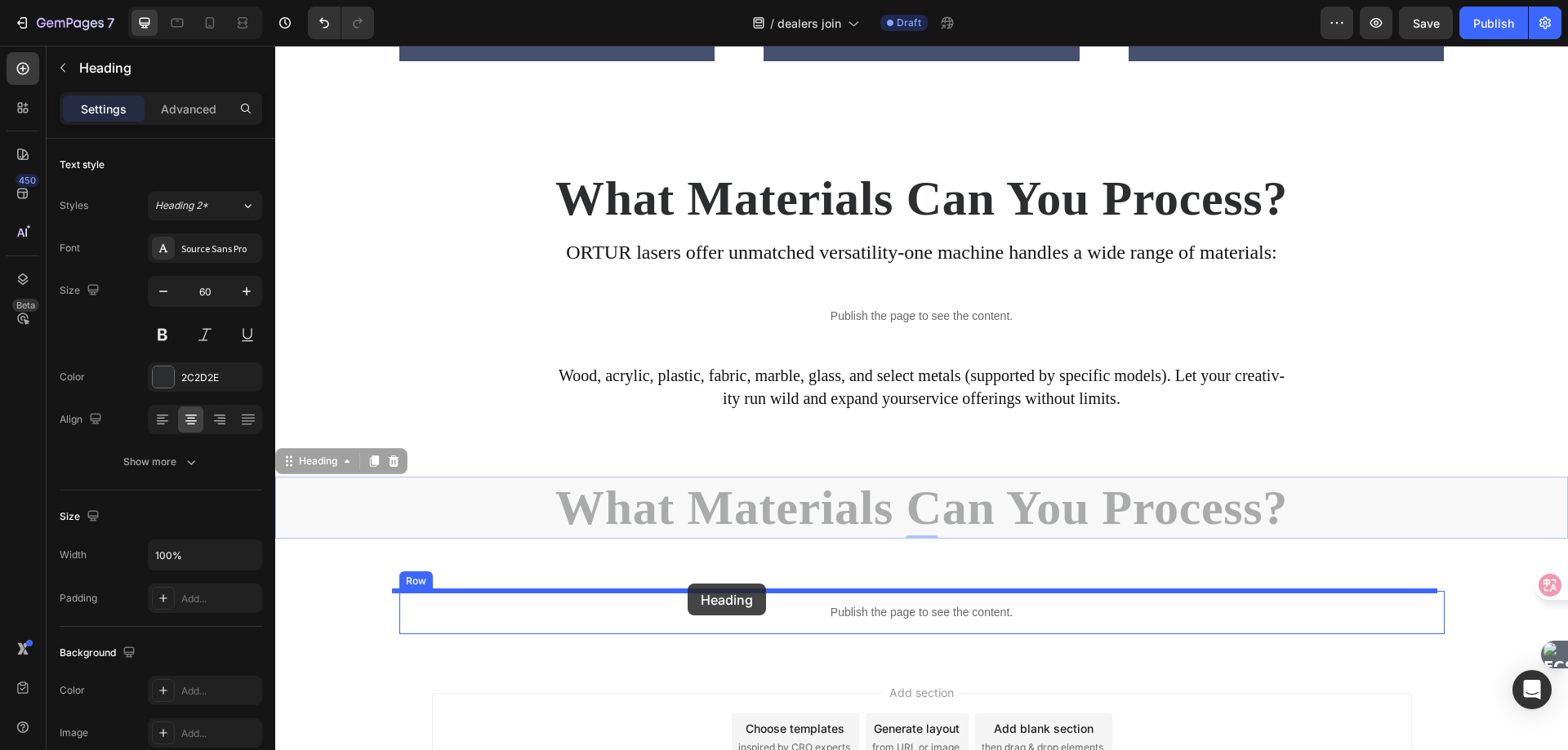
drag, startPoint x: 290, startPoint y: 463, endPoint x: 687, endPoint y: 584, distance: 415.0
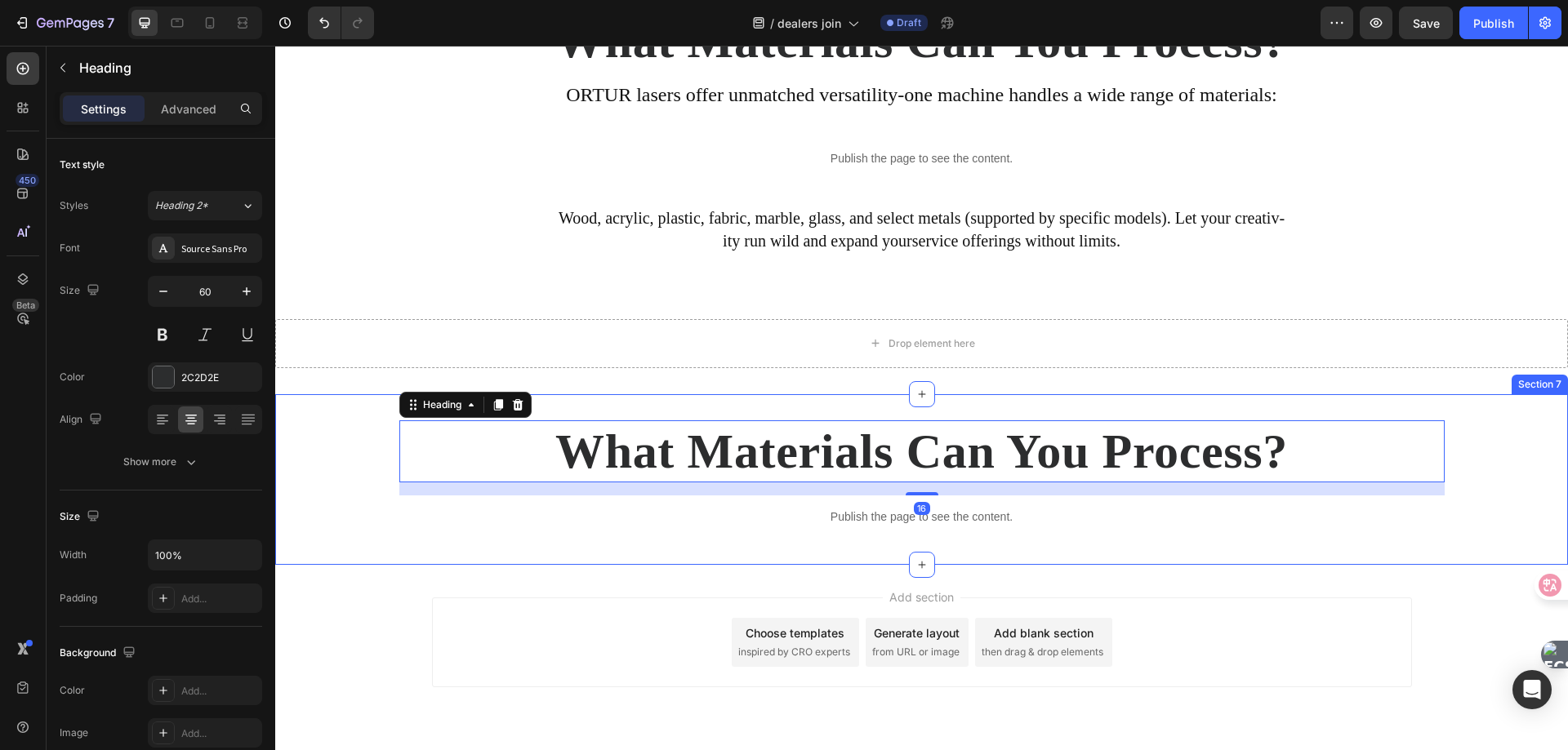
scroll to position [3415, 0]
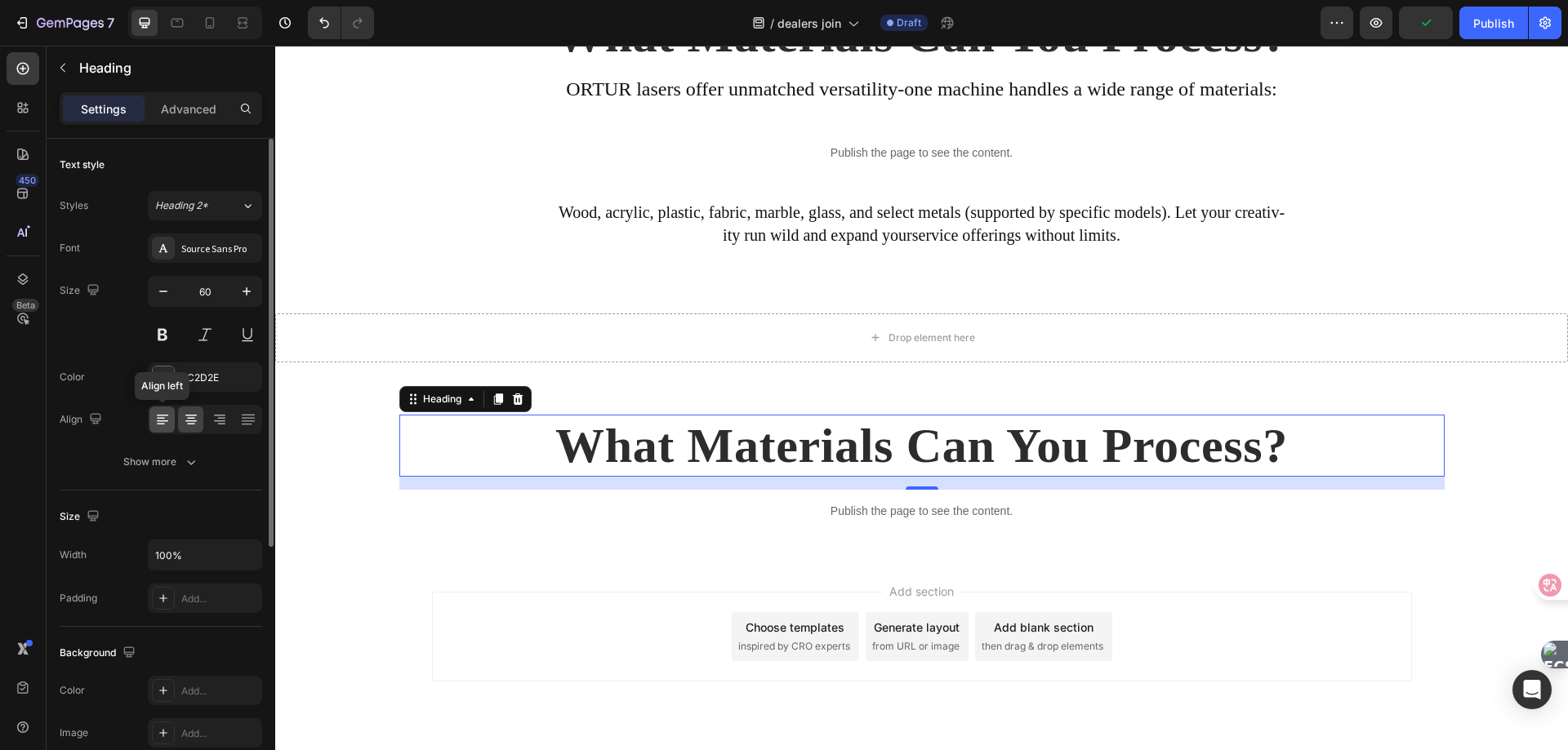
click at [165, 418] on icon at bounding box center [161, 419] width 8 height 2
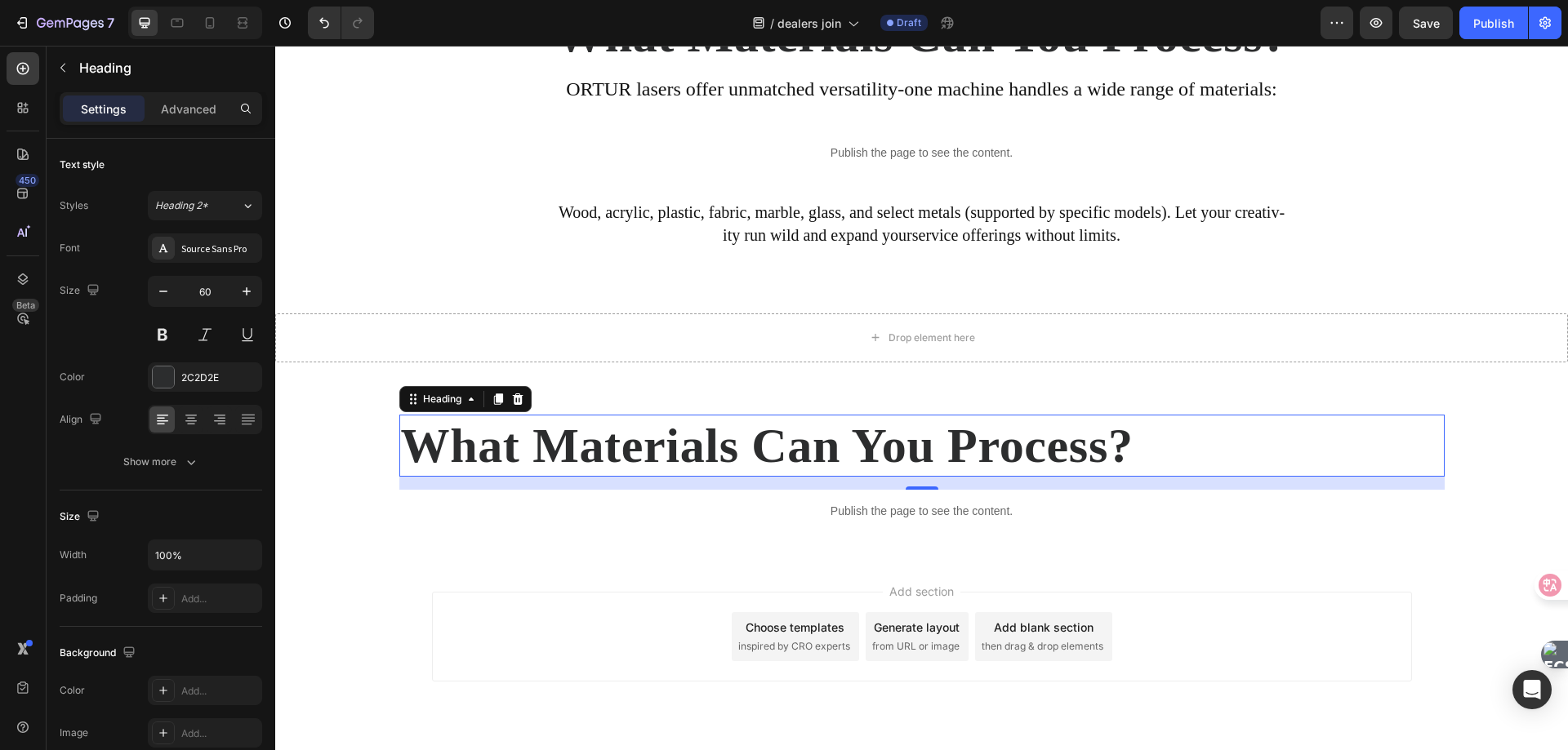
click at [567, 449] on h2 "What Materials Can You Process?" at bounding box center [922, 446] width 1045 height 62
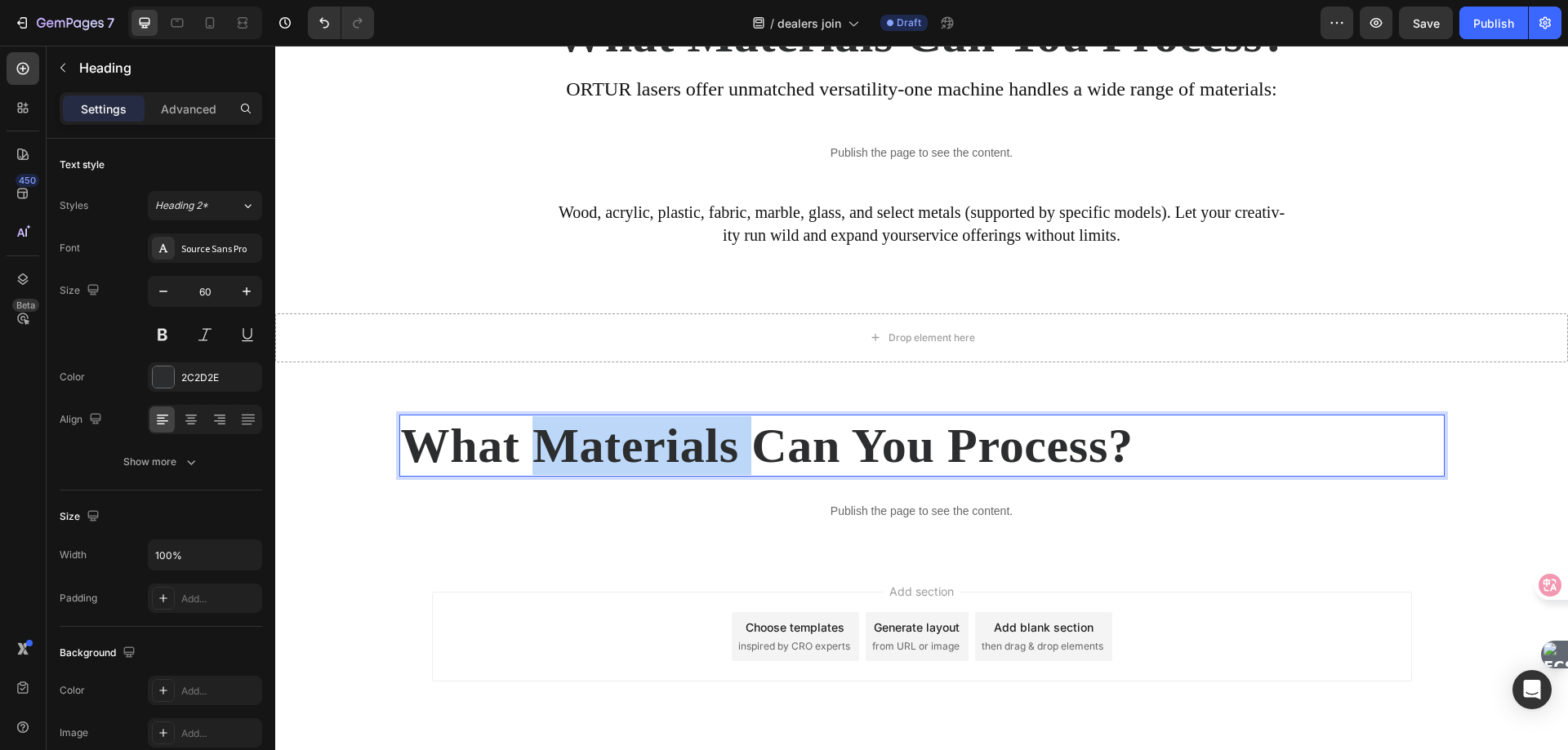
click at [567, 449] on p "What Materials Can You Process?" at bounding box center [921, 445] width 1042 height 59
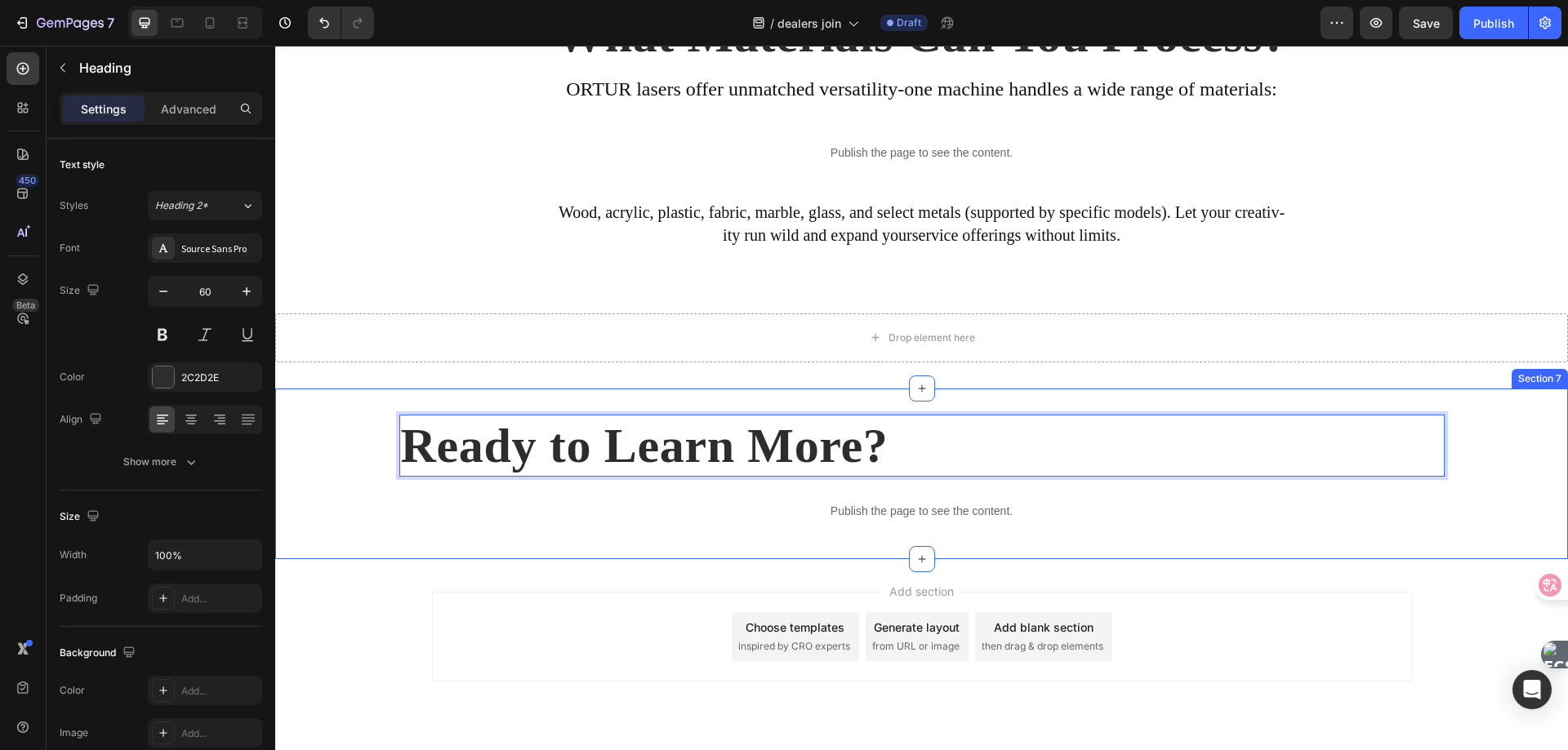
click at [567, 538] on div "Ready to Learn More? Heading 16 Publish the page to see the content. Custom Cod…" at bounding box center [921, 474] width 1293 height 170
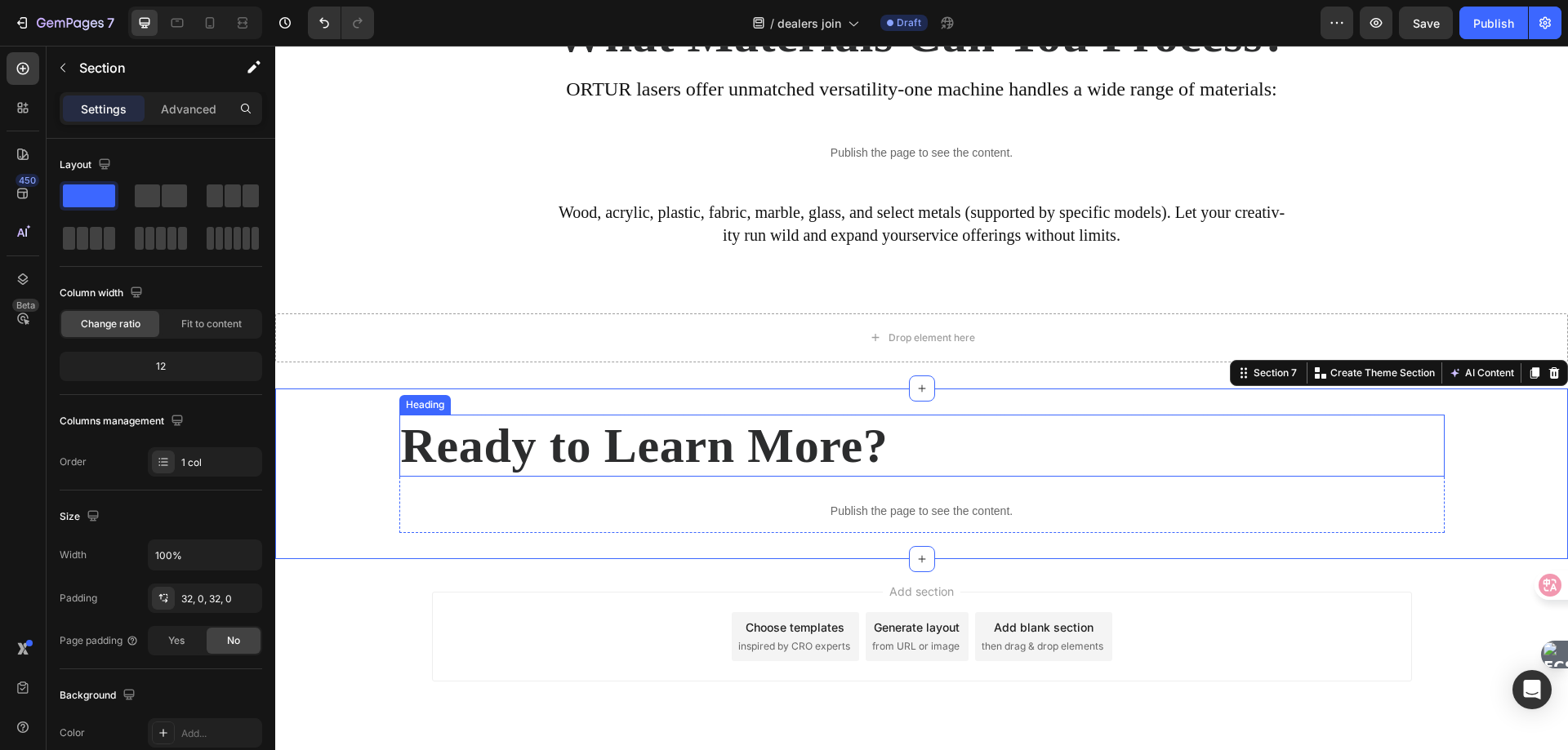
click at [616, 452] on p "Ready to Learn More?" at bounding box center [921, 445] width 1042 height 59
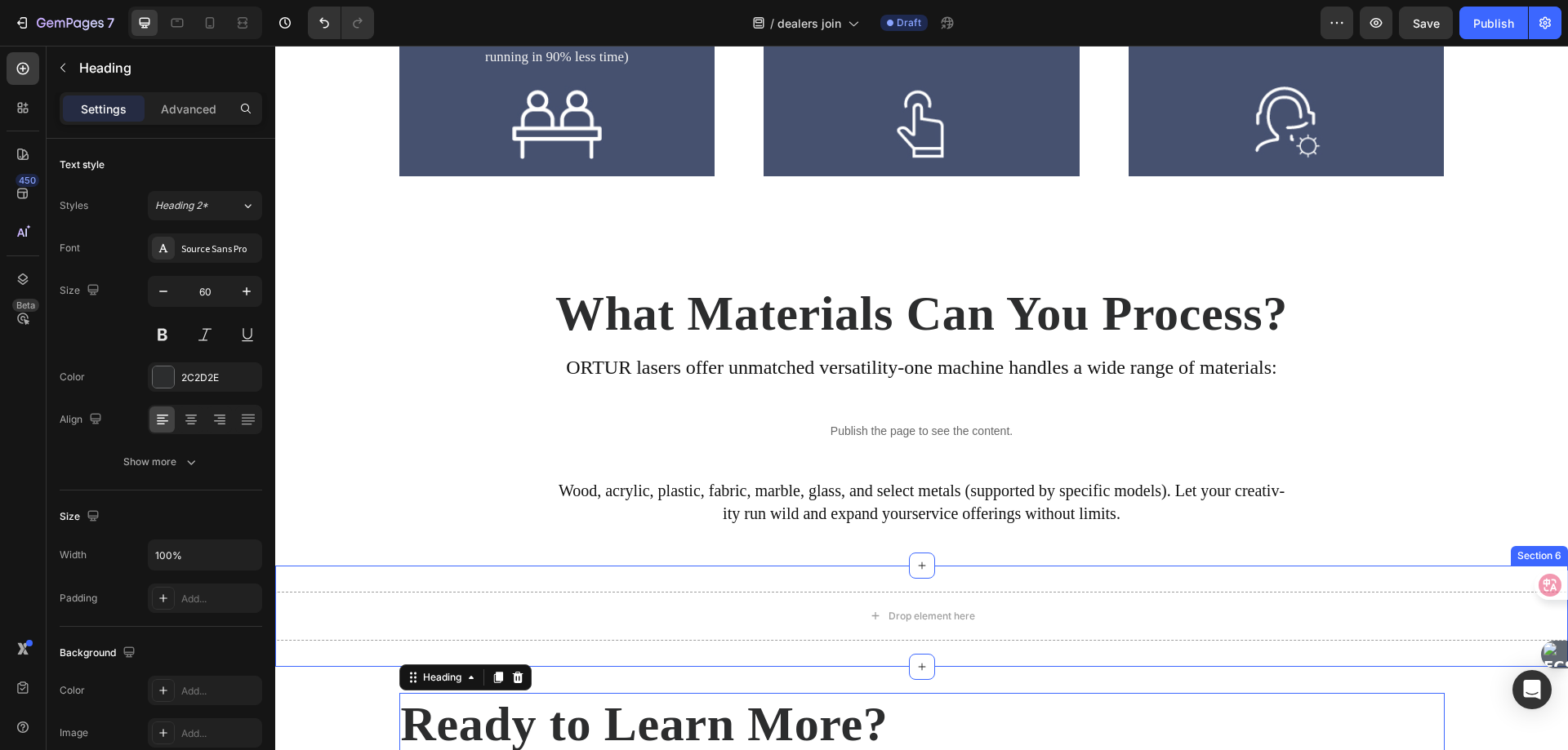
scroll to position [3088, 0]
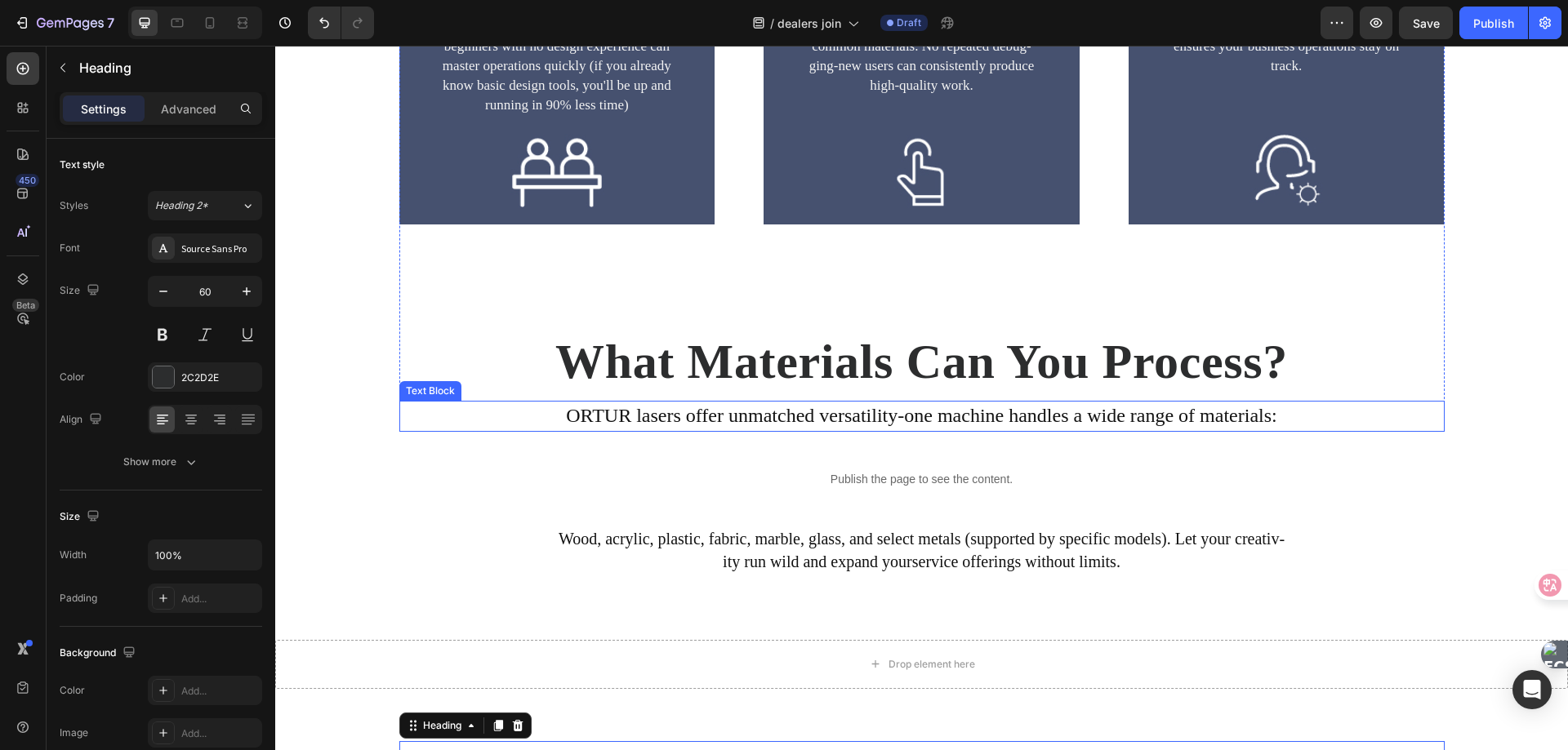
click at [711, 412] on p "ORTUR lasers offer unmatched versatility-one machine handles a wide range of ma…" at bounding box center [921, 416] width 1042 height 28
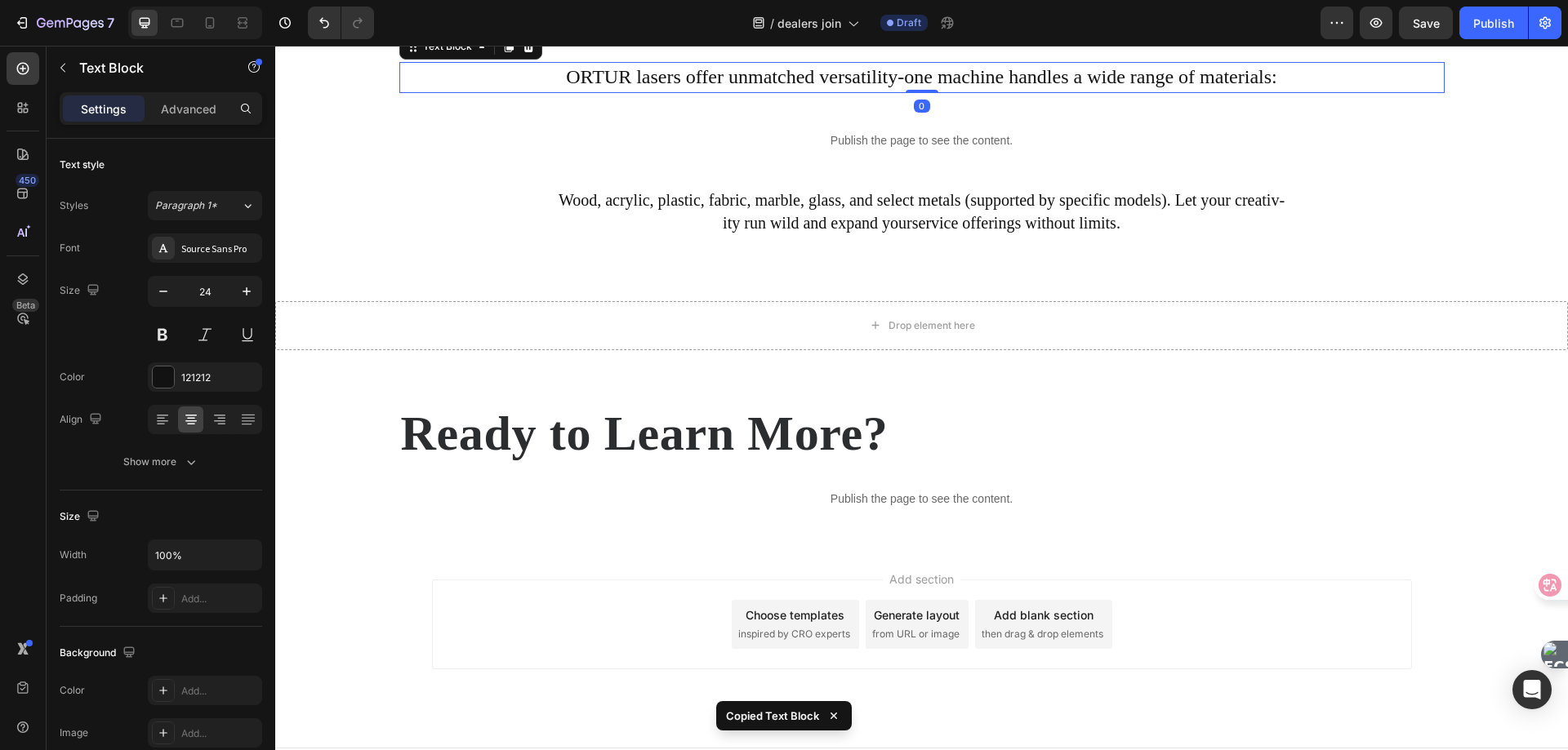
scroll to position [3459, 0]
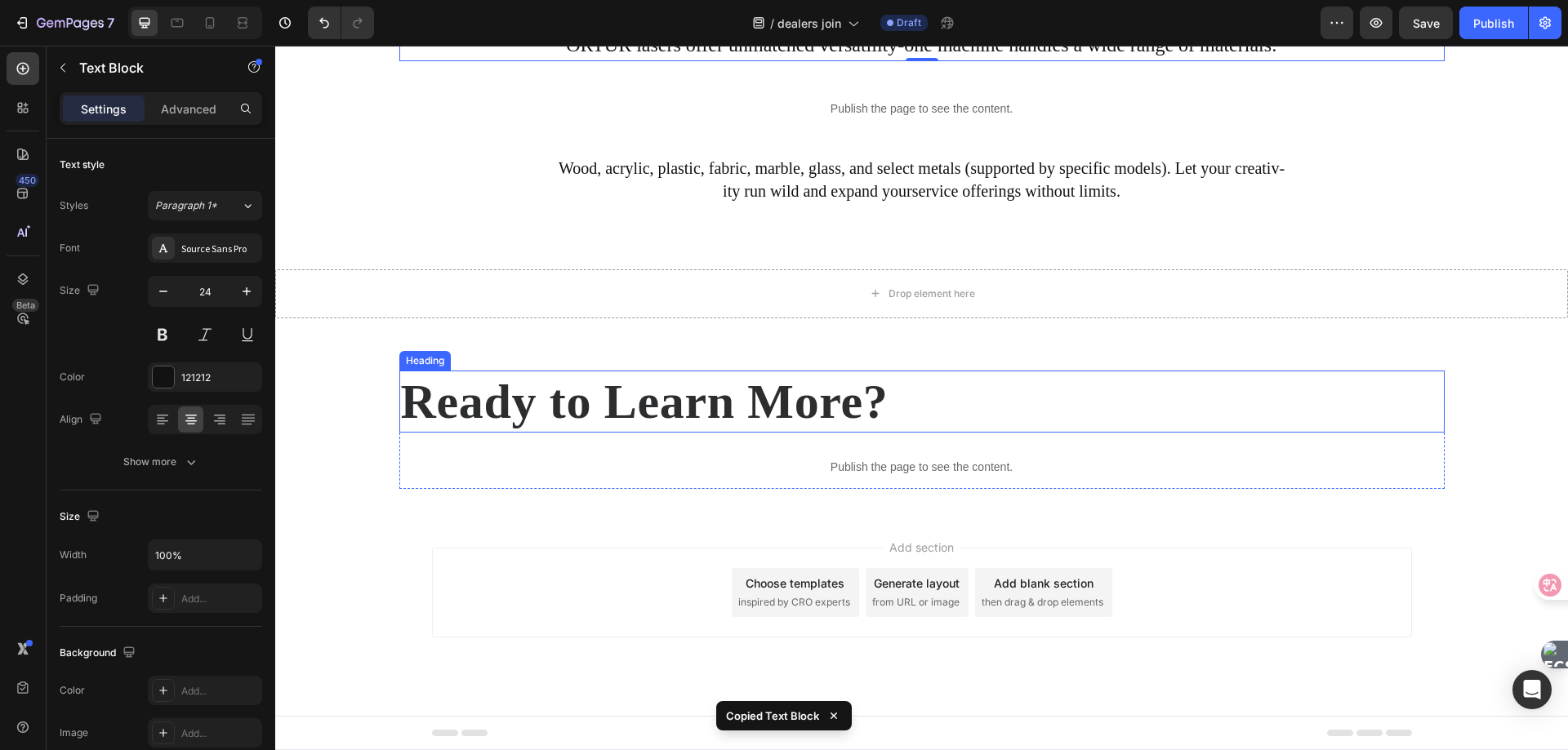
click at [631, 410] on p "Ready to Learn More?" at bounding box center [921, 402] width 1042 height 59
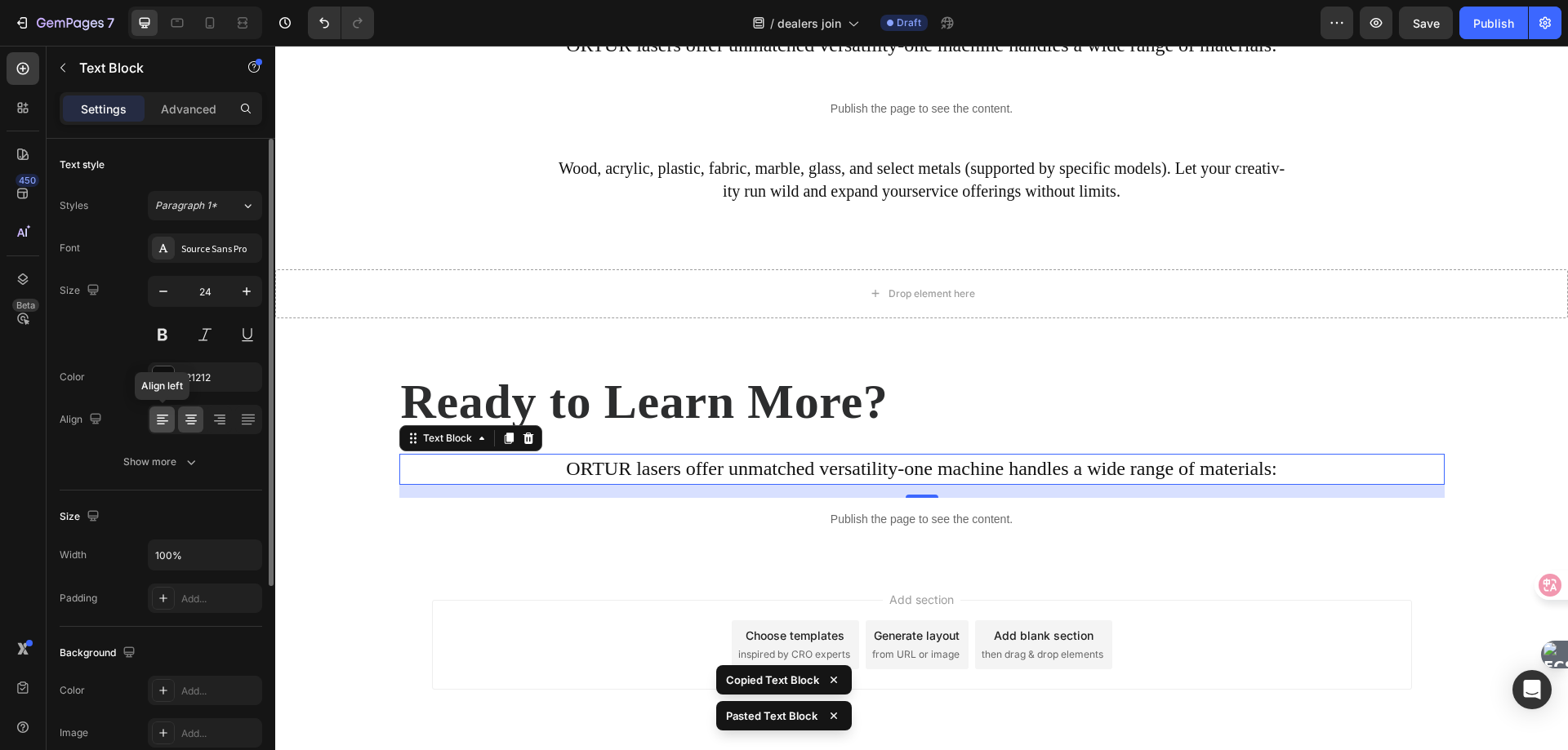
click at [163, 420] on icon at bounding box center [162, 419] width 16 height 16
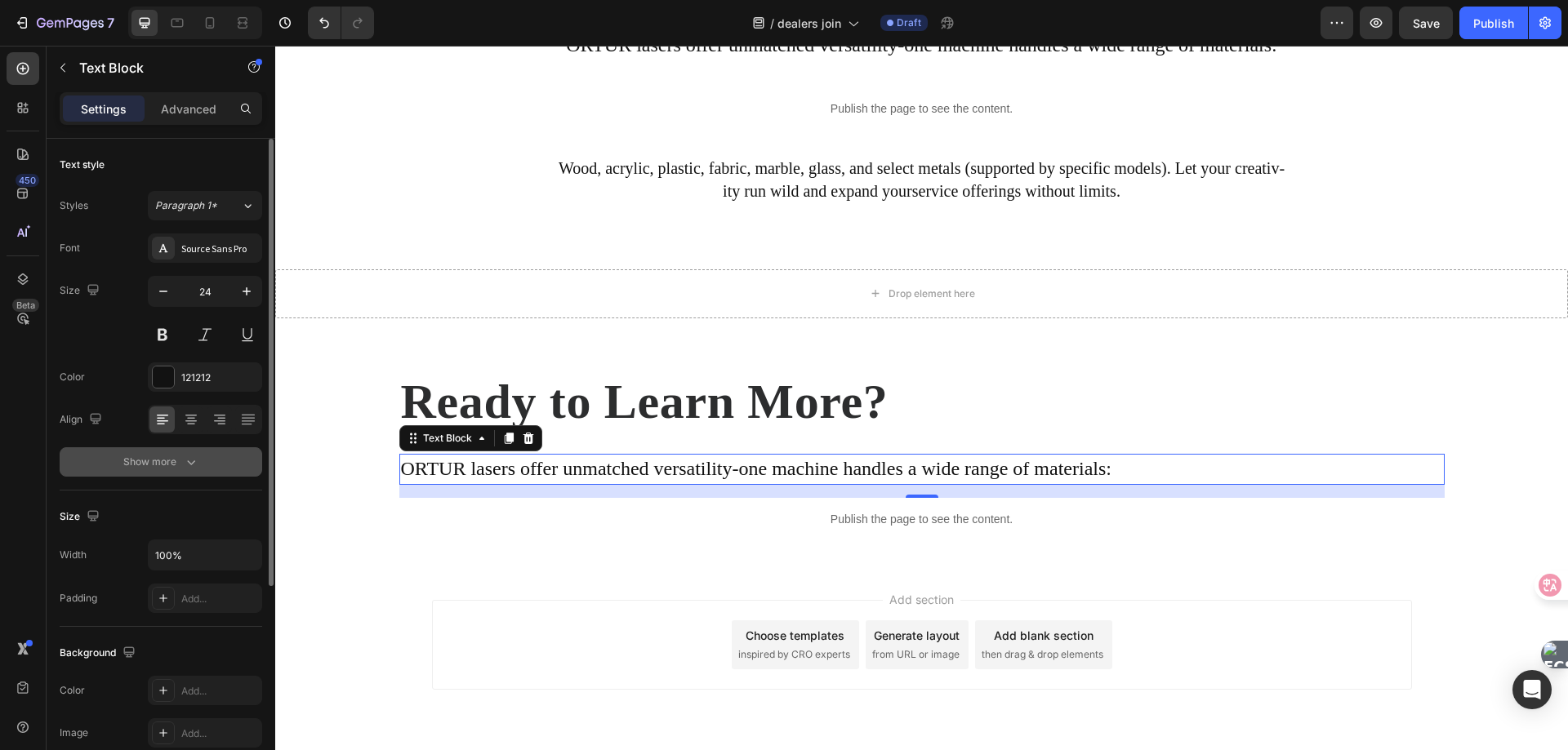
click at [178, 462] on div "Show more" at bounding box center [161, 462] width 75 height 16
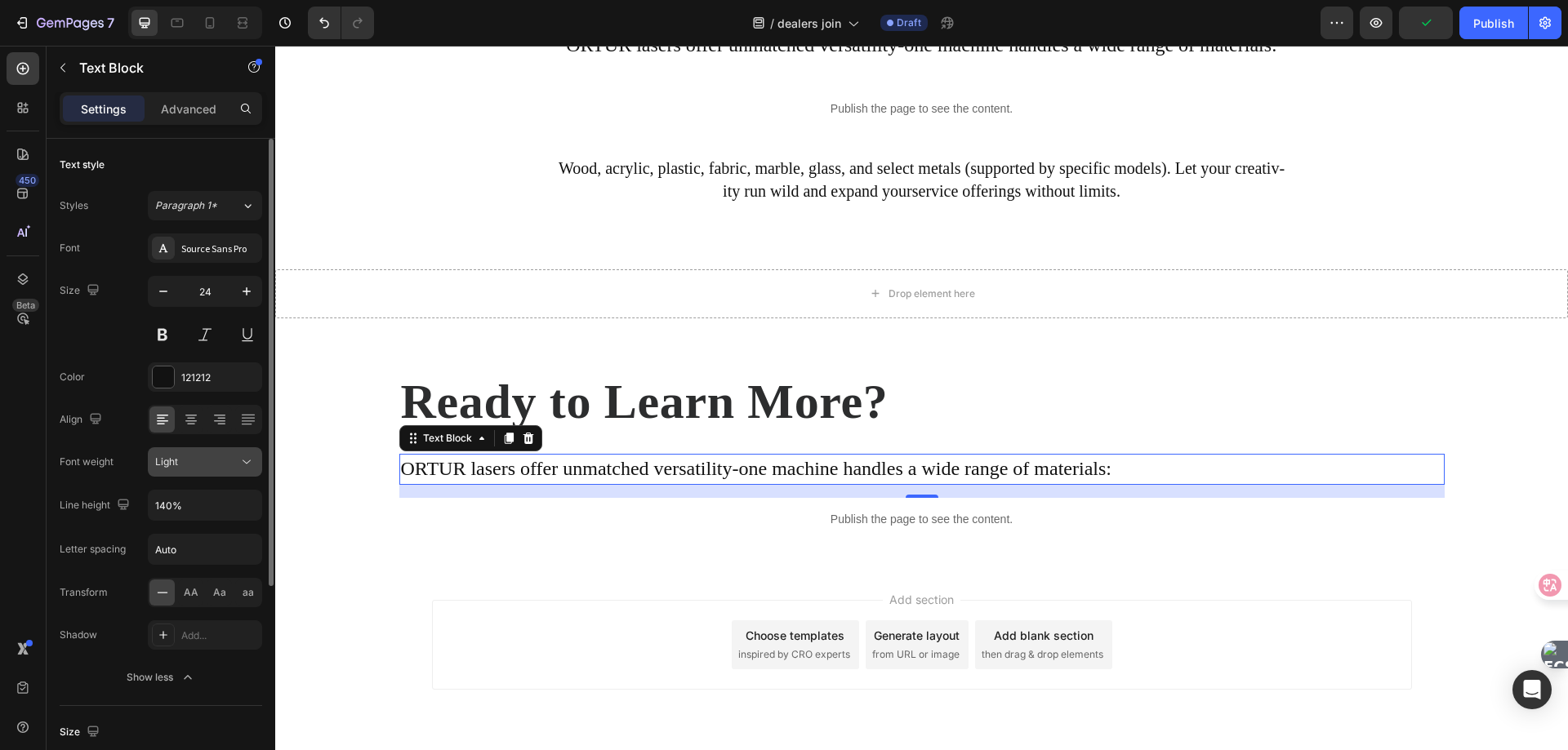
click at [221, 468] on div "Light" at bounding box center [196, 462] width 83 height 15
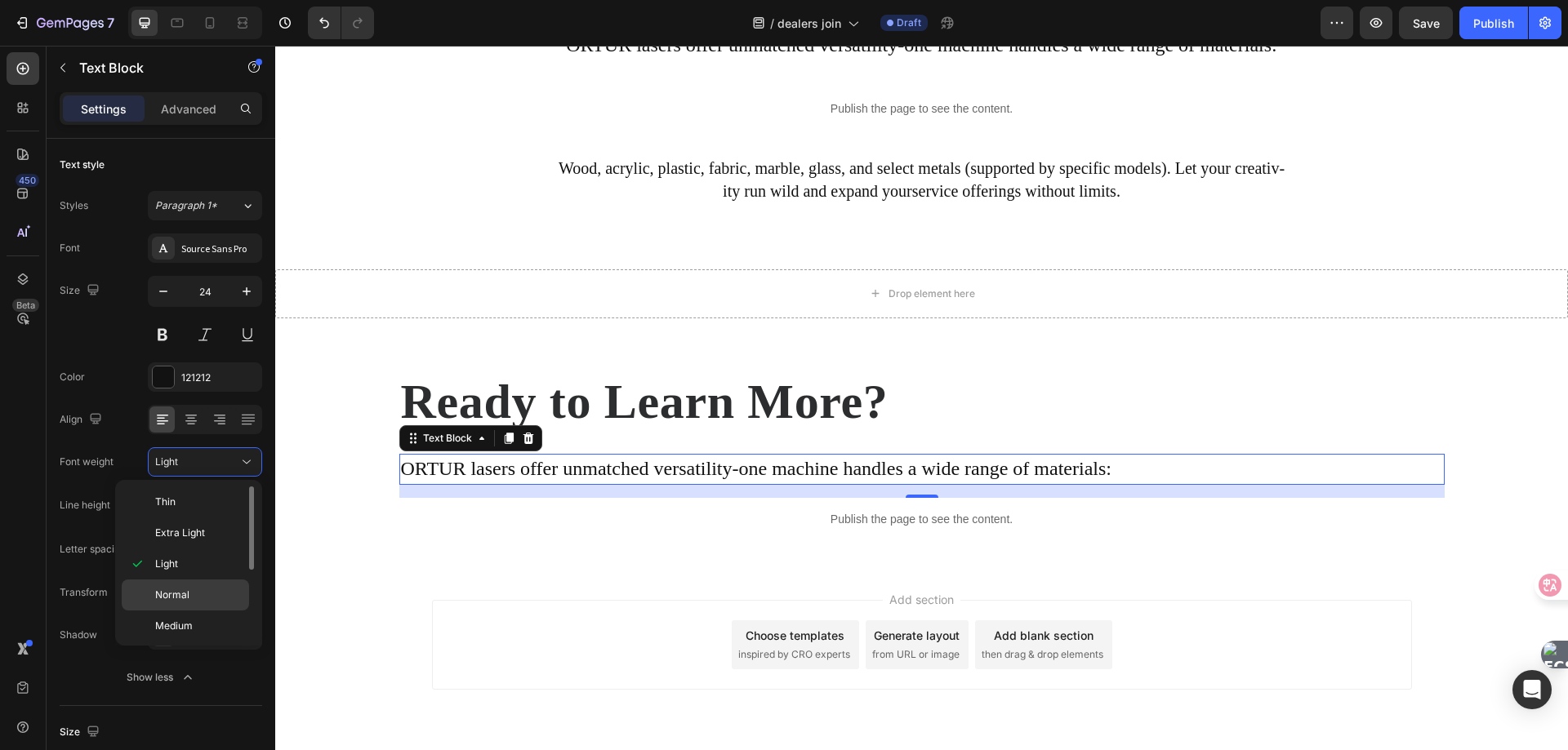
click at [182, 593] on span "Normal" at bounding box center [171, 595] width 34 height 15
click at [598, 459] on p "ORTUR lasers offer unmatched versatility-one machine handles a wide range of ma…" at bounding box center [921, 469] width 1042 height 28
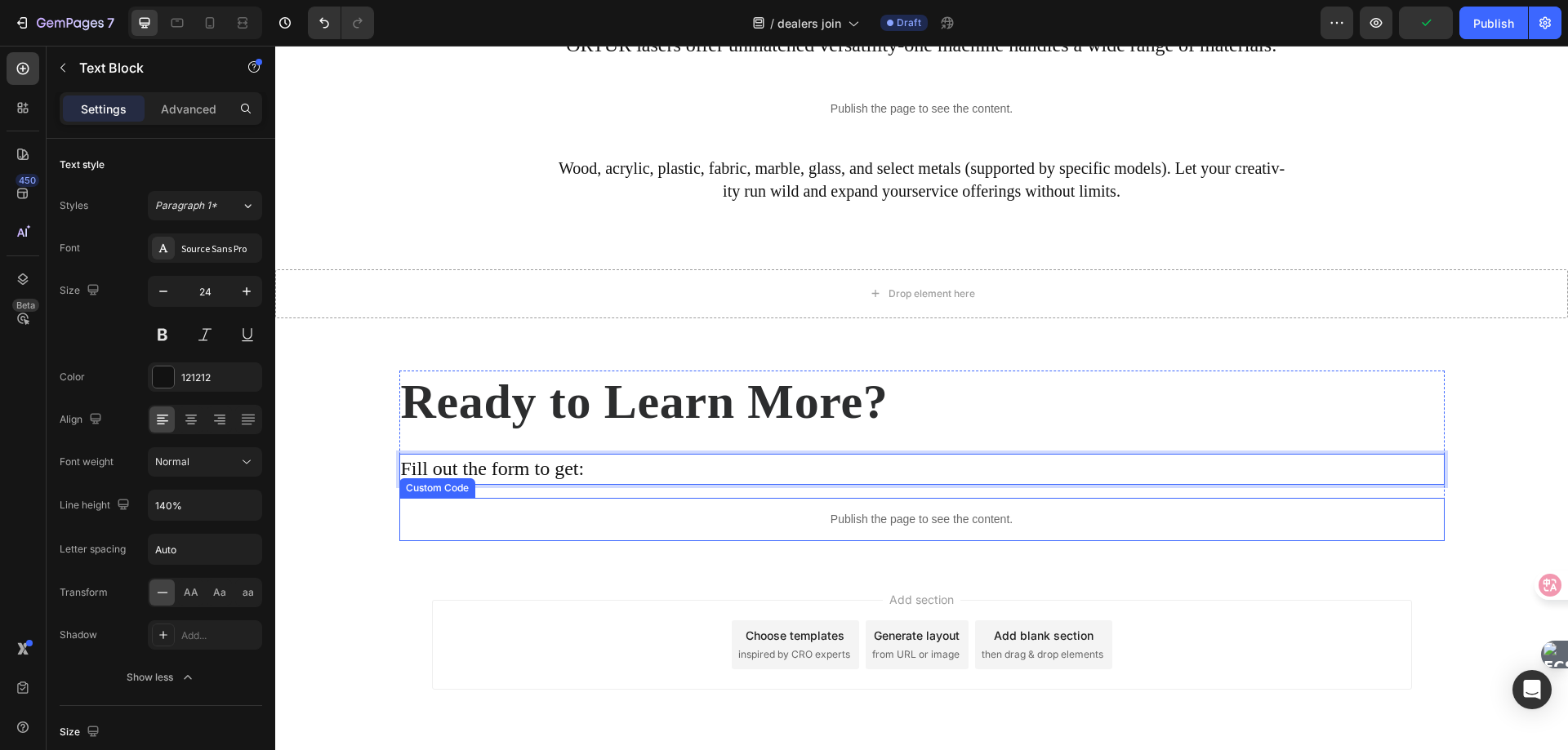
click at [635, 514] on p "Publish the page to see the content." at bounding box center [922, 520] width 1045 height 17
